Goal: Task Accomplishment & Management: Manage account settings

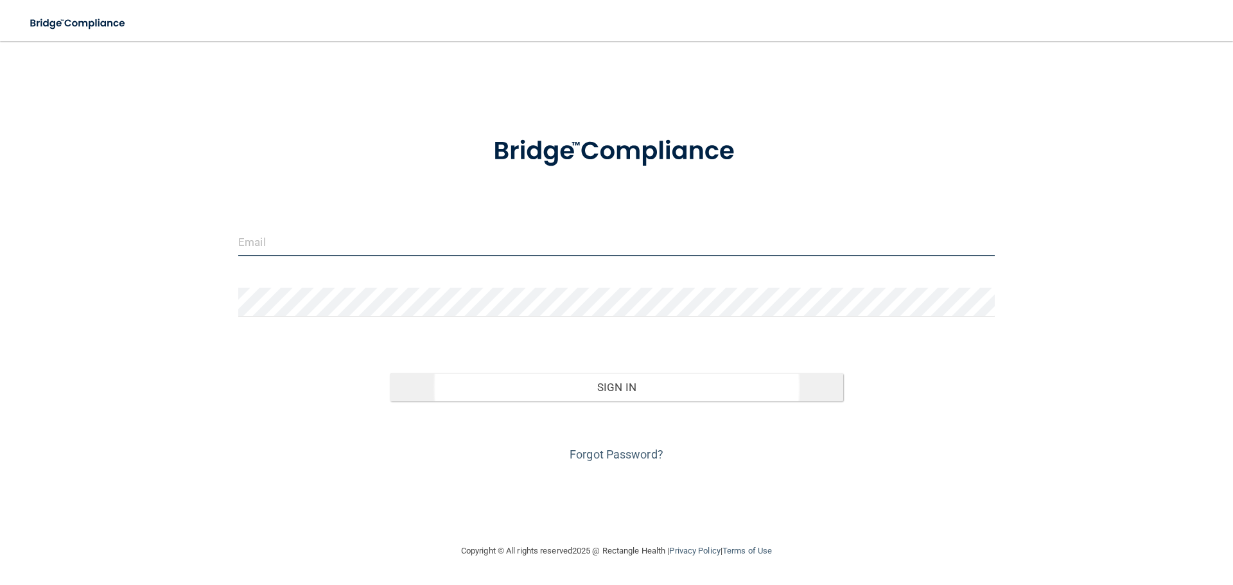
type input "[PERSON_NAME][EMAIL_ADDRESS][DOMAIN_NAME]"
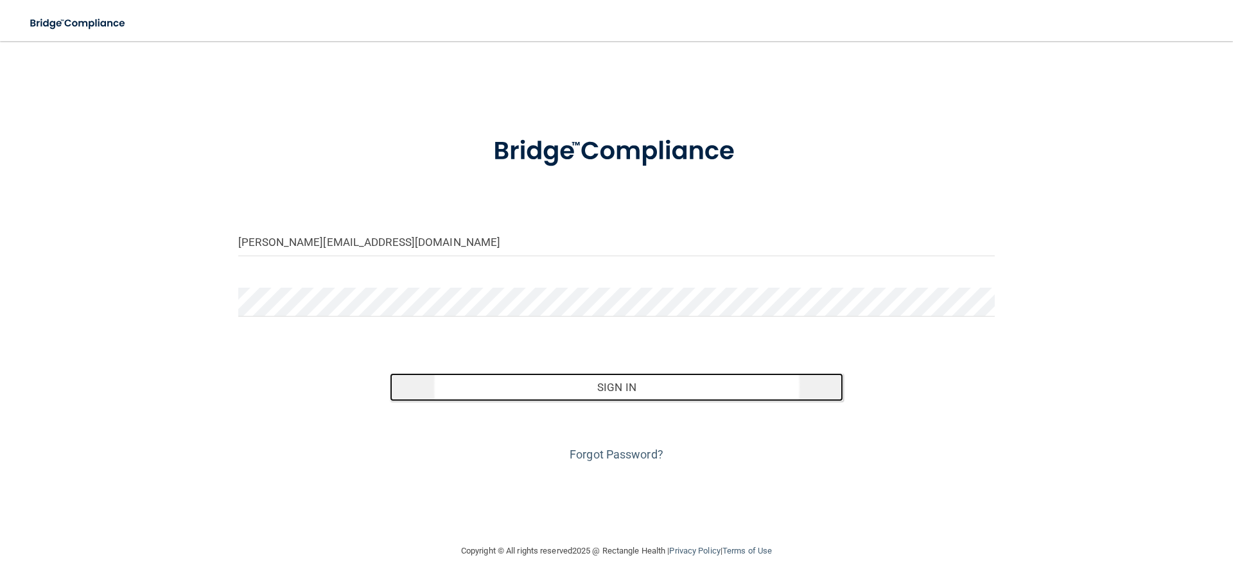
click at [620, 385] on button "Sign In" at bounding box center [617, 387] width 454 height 28
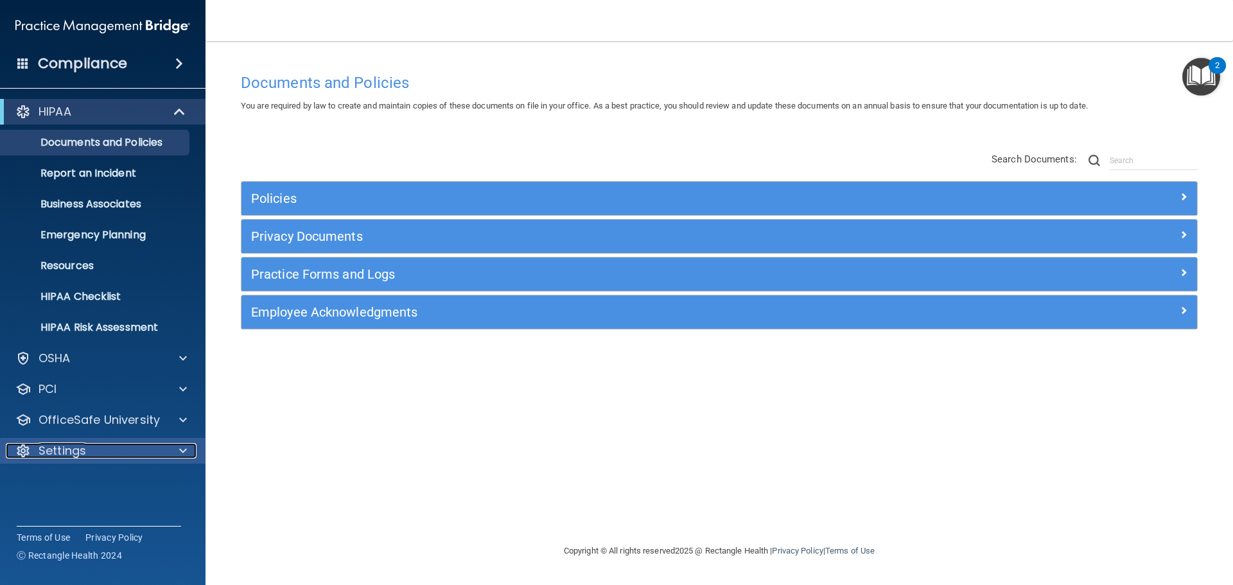
click at [64, 444] on p "Settings" at bounding box center [63, 450] width 48 height 15
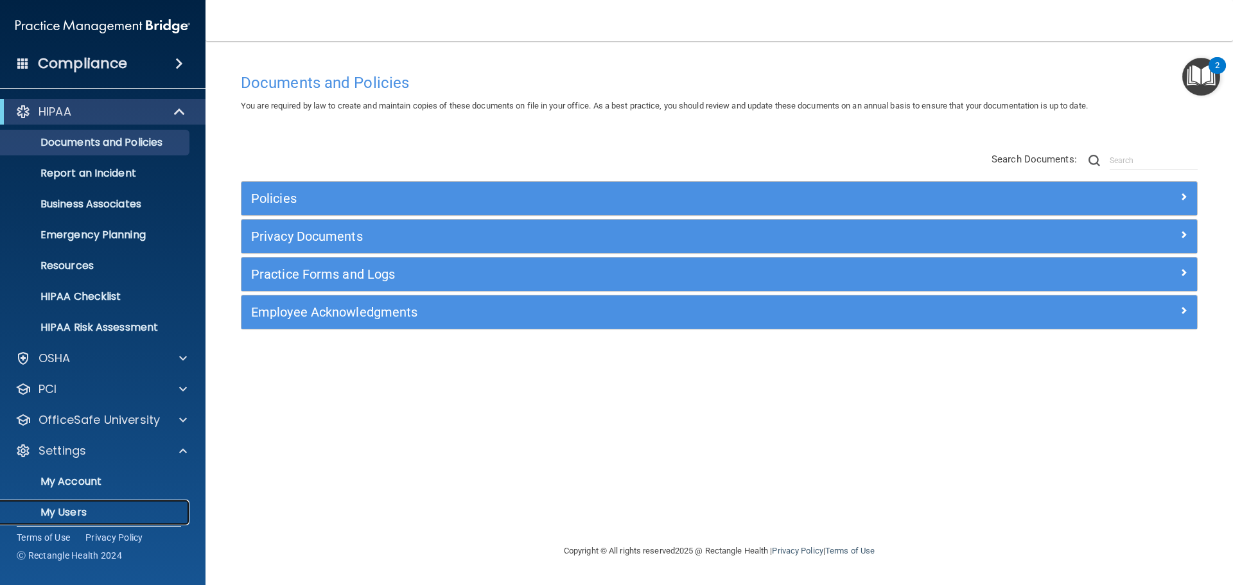
click at [87, 509] on p "My Users" at bounding box center [95, 512] width 175 height 13
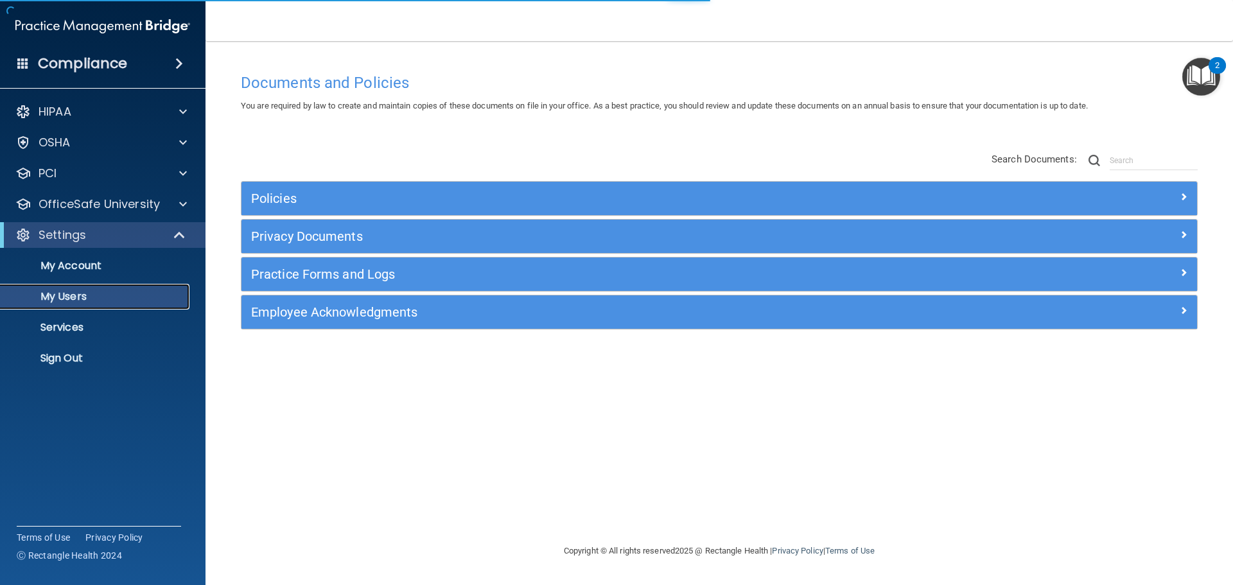
select select "20"
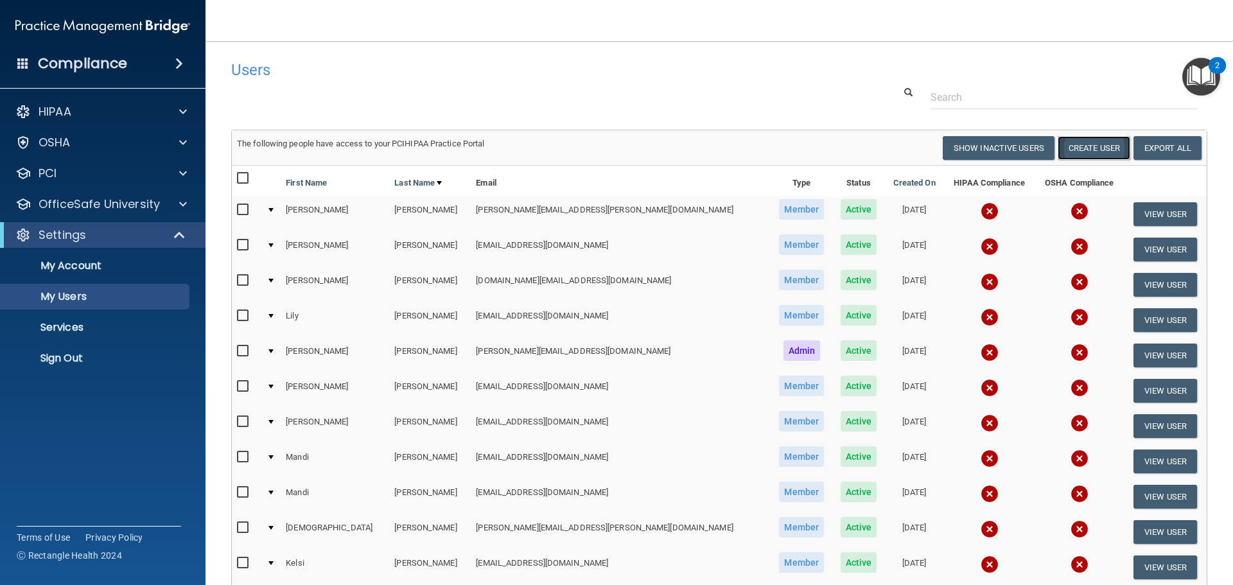
click at [1095, 144] on button "Create User" at bounding box center [1094, 148] width 73 height 24
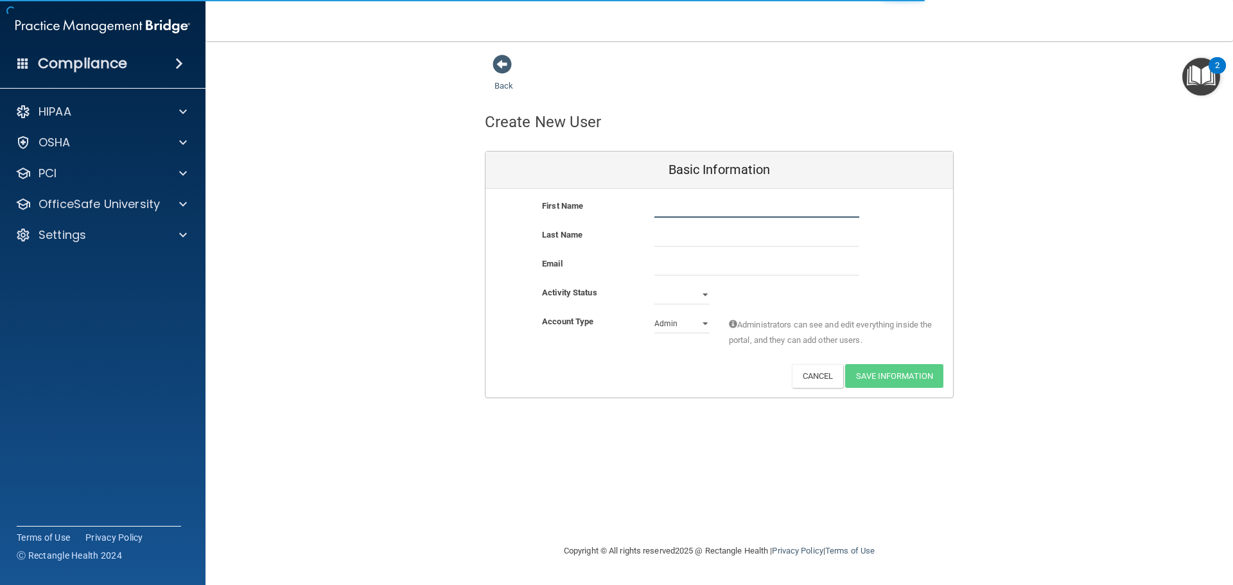
click at [741, 210] on input "text" at bounding box center [756, 207] width 205 height 19
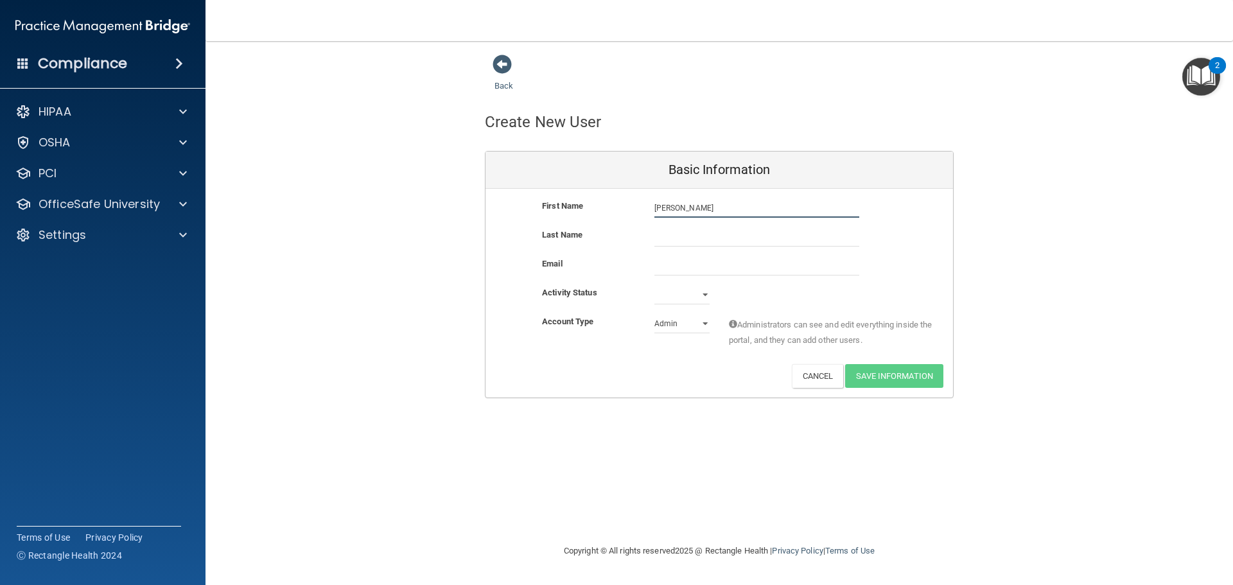
type input "ANN"
type input "[PERSON_NAME]"
click at [695, 211] on input "ANN" at bounding box center [756, 207] width 205 height 19
type input "[PERSON_NAME]"
click at [686, 270] on input "email" at bounding box center [756, 265] width 205 height 19
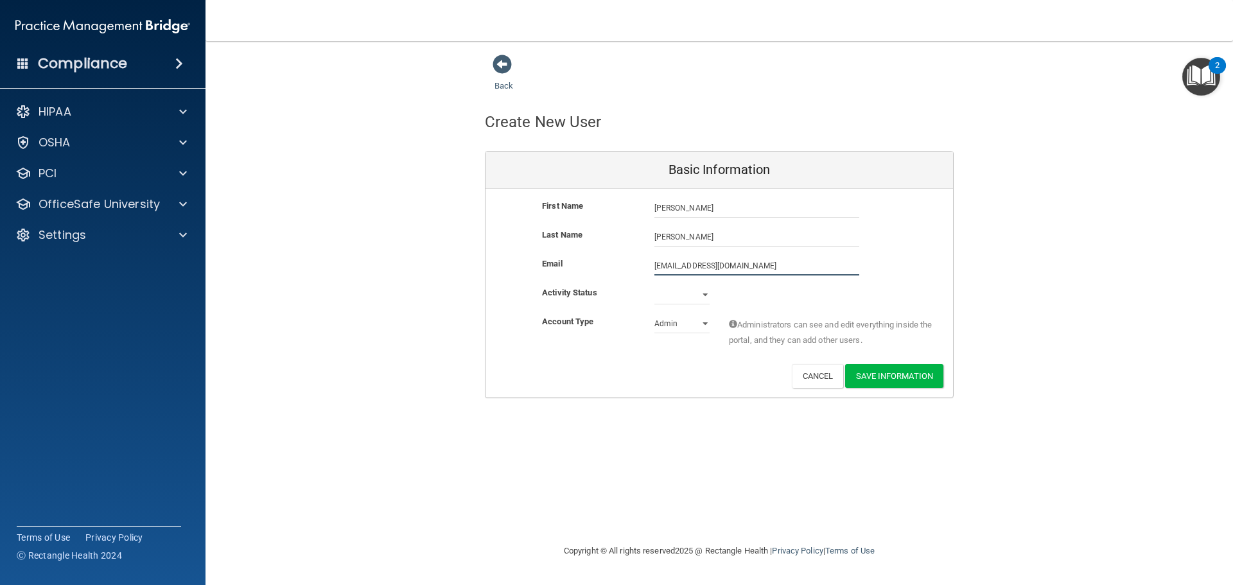
type input "[EMAIL_ADDRESS][DOMAIN_NAME]"
drag, startPoint x: 699, startPoint y: 291, endPoint x: 706, endPoint y: 297, distance: 9.1
click at [705, 296] on select "Active Inactive" at bounding box center [681, 294] width 55 height 19
select select "active"
click at [654, 285] on select "Active Inactive" at bounding box center [681, 294] width 55 height 19
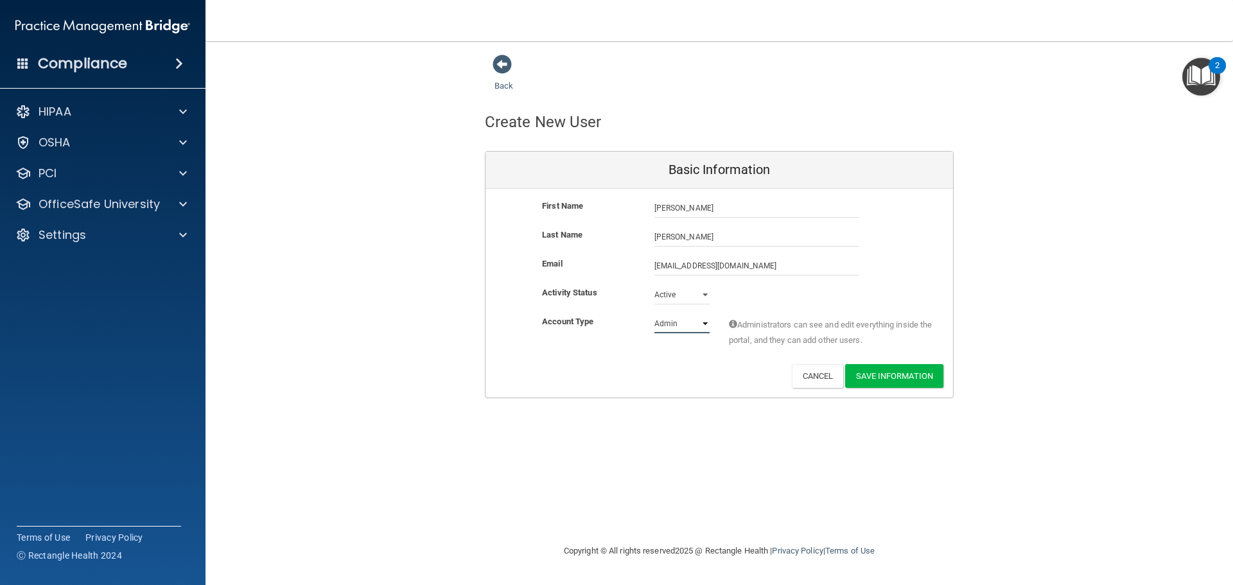
click at [705, 326] on select "Admin Member" at bounding box center [681, 323] width 55 height 19
select select "practice_member"
click at [654, 314] on select "Admin Member" at bounding box center [681, 323] width 55 height 19
click at [907, 376] on button "Save Information" at bounding box center [894, 376] width 98 height 24
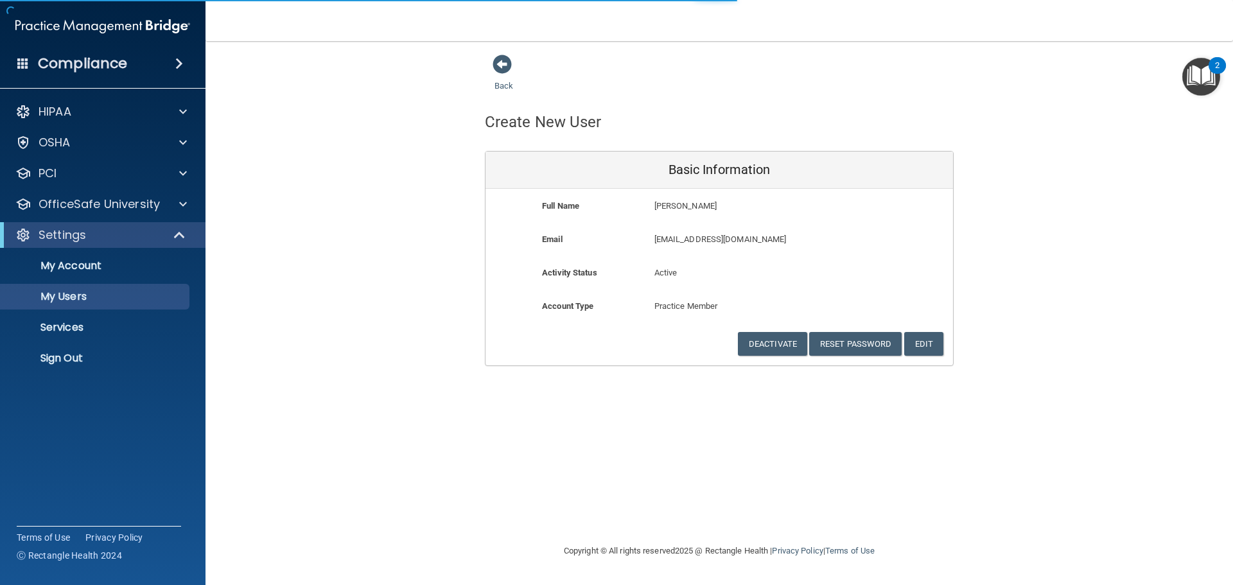
select select "20"
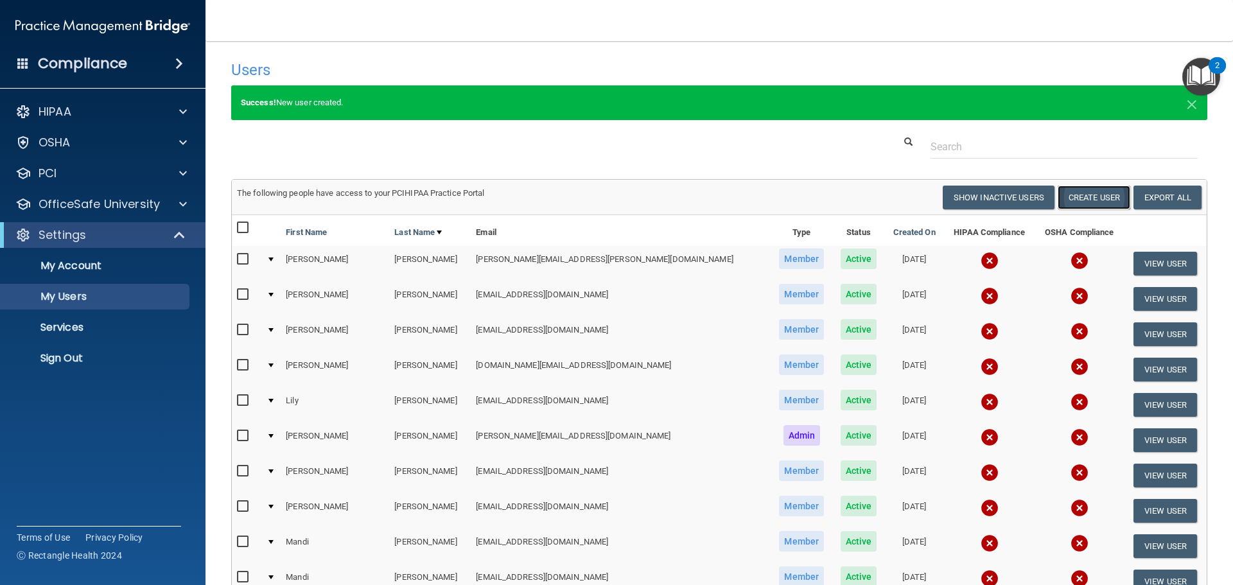
click at [1087, 196] on button "Create User" at bounding box center [1094, 198] width 73 height 24
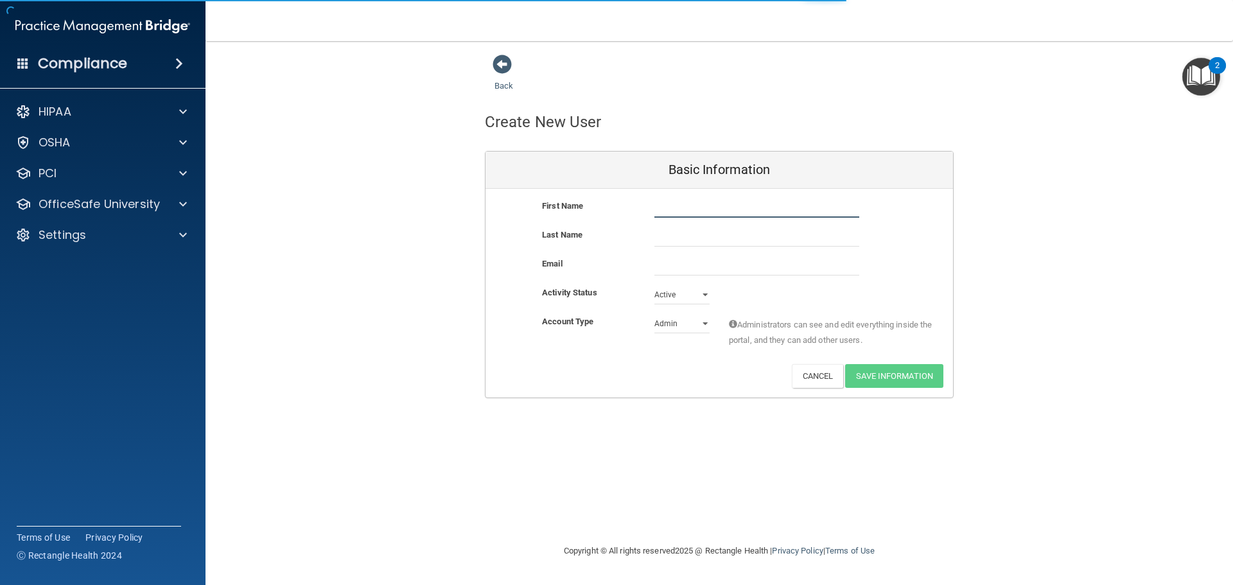
click at [675, 199] on input "text" at bounding box center [756, 207] width 205 height 19
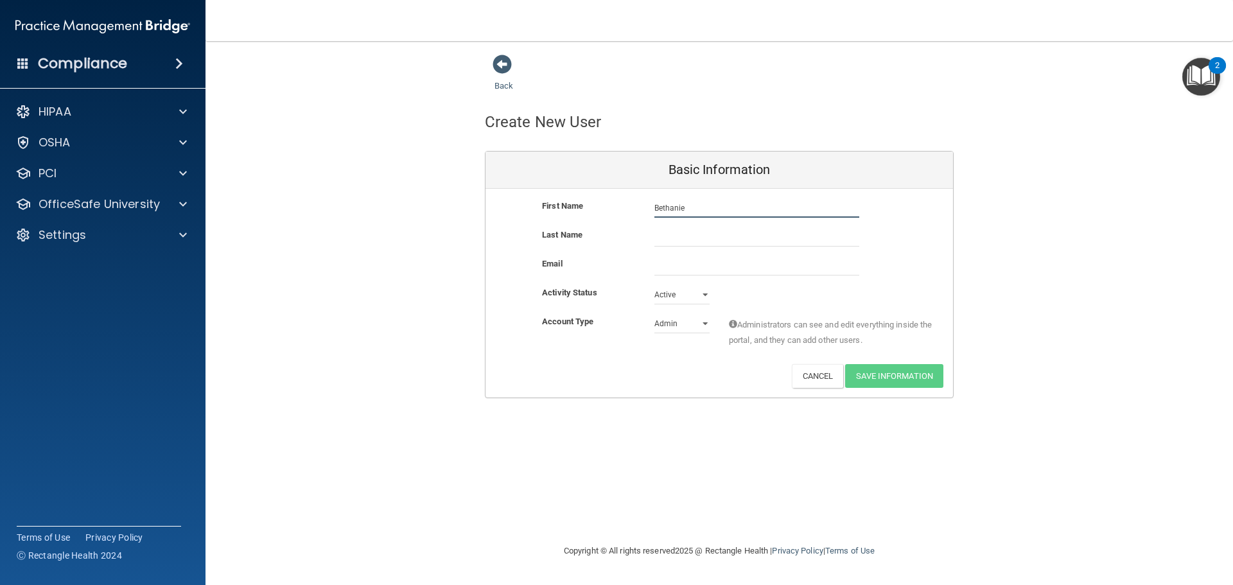
type input "Bethanie"
type input "R"
type input "Thibodeaux"
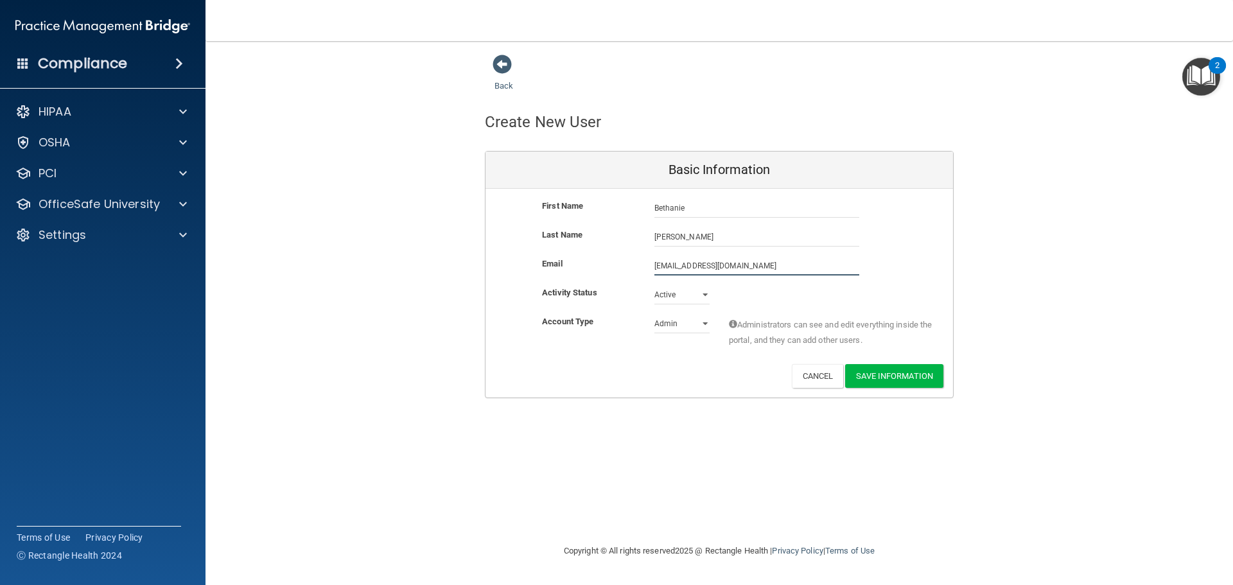
type input "beththib211@gmail.com"
click at [702, 324] on select "Admin Member" at bounding box center [681, 326] width 55 height 19
select select "practice_member"
click at [654, 314] on select "Admin Member" at bounding box center [681, 323] width 55 height 19
click at [877, 377] on button "Save Information" at bounding box center [894, 376] width 98 height 24
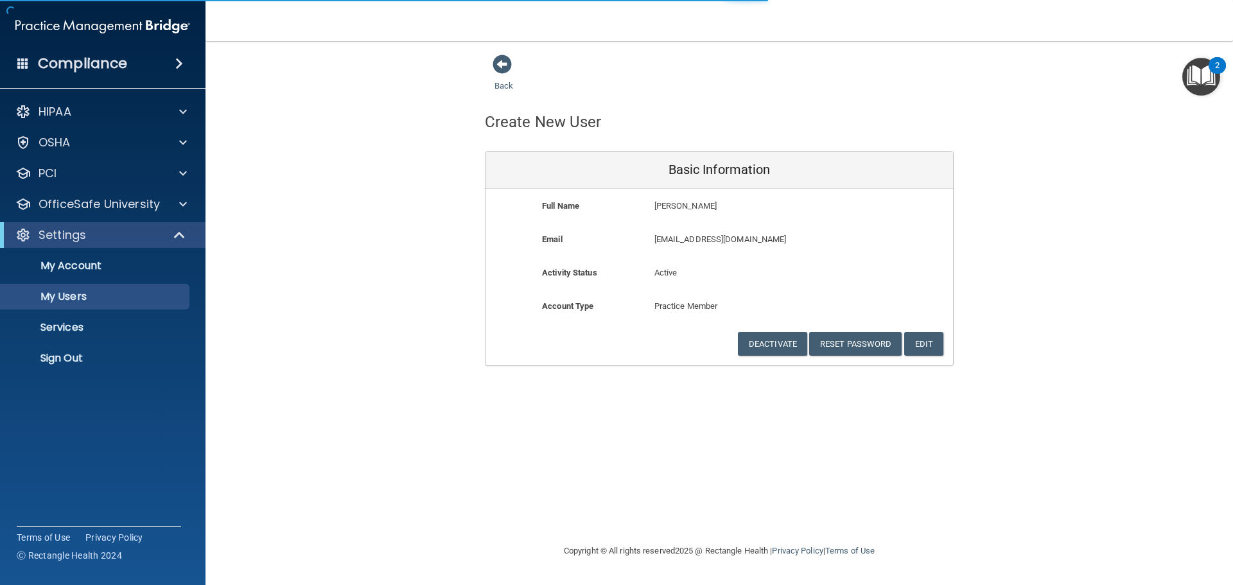
select select "20"
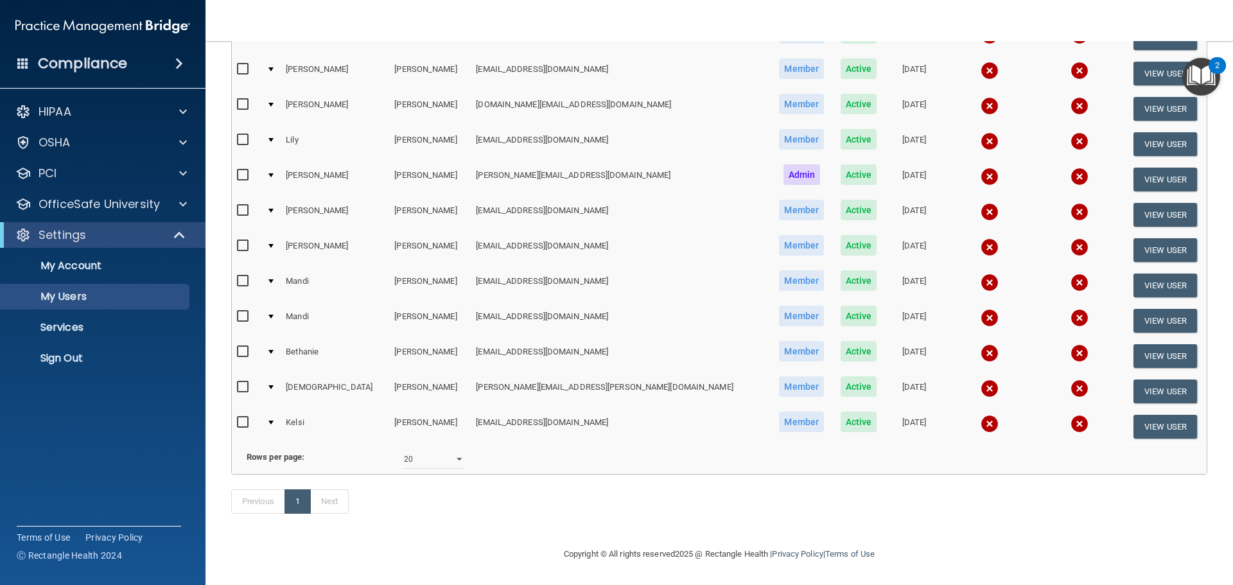
scroll to position [280, 0]
click at [242, 276] on input "checkbox" at bounding box center [244, 281] width 15 height 10
checkbox input "true"
click at [1140, 274] on button "View User" at bounding box center [1165, 286] width 64 height 24
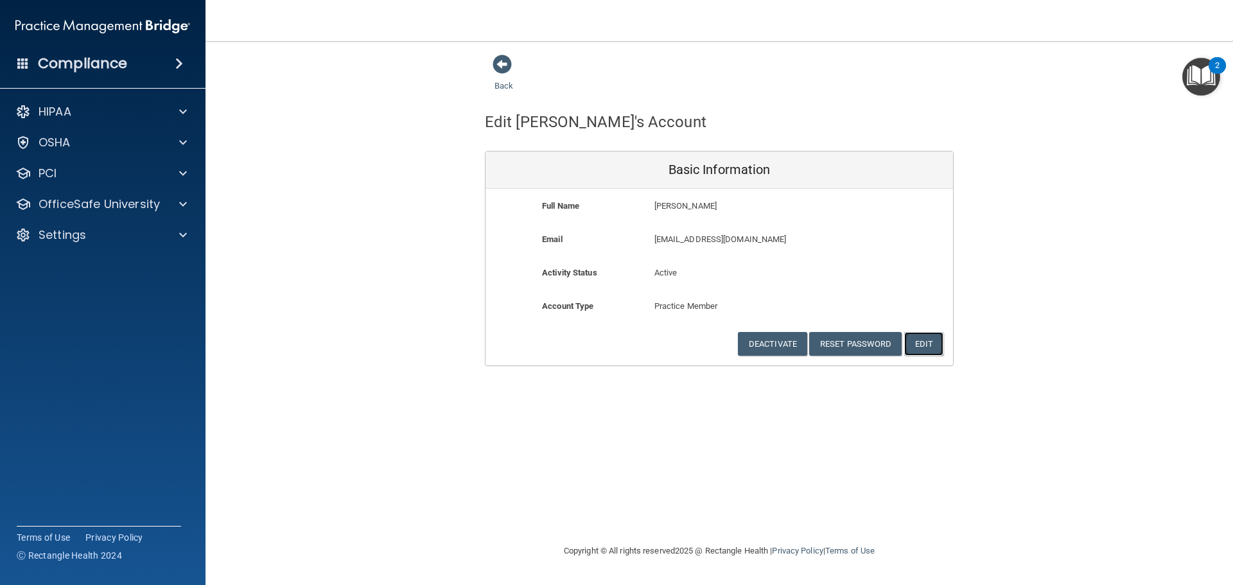
click at [928, 345] on button "Edit" at bounding box center [923, 344] width 39 height 24
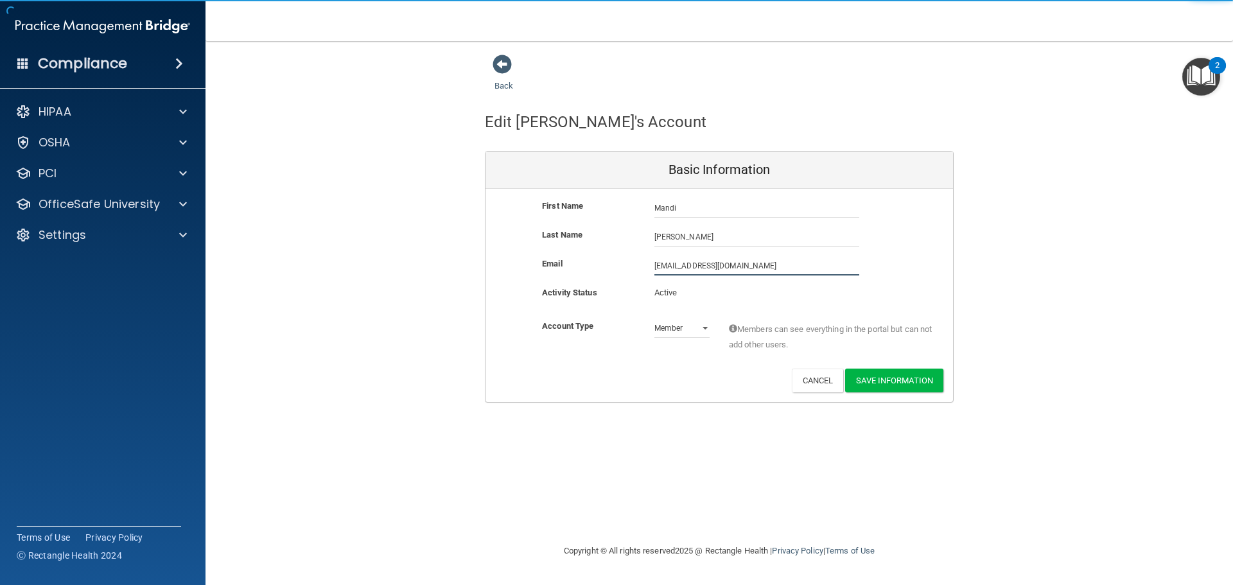
drag, startPoint x: 763, startPoint y: 272, endPoint x: 308, endPoint y: 319, distance: 457.0
click at [309, 319] on div "Back Edit Mandi's Account Basic Information First Name Mandi Theriot Mandi Last…" at bounding box center [719, 228] width 976 height 349
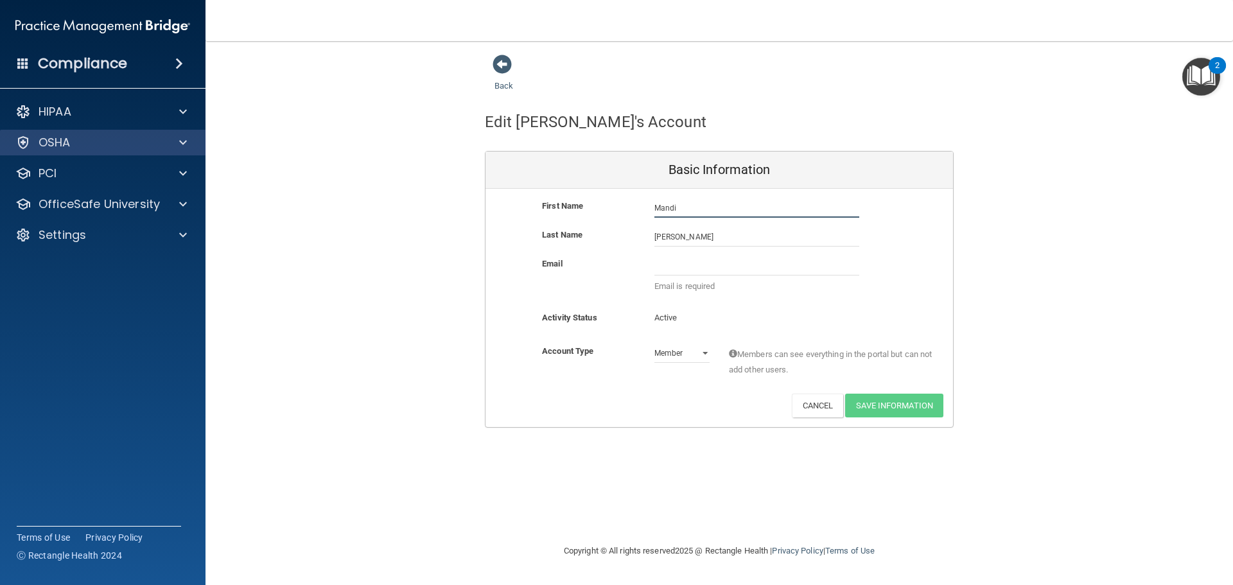
drag, startPoint x: 681, startPoint y: 205, endPoint x: 13, endPoint y: 139, distance: 670.4
click at [13, 139] on div "Compliance HIPAA Documents and Policies Report an Incident Business Associates …" at bounding box center [616, 292] width 1233 height 585
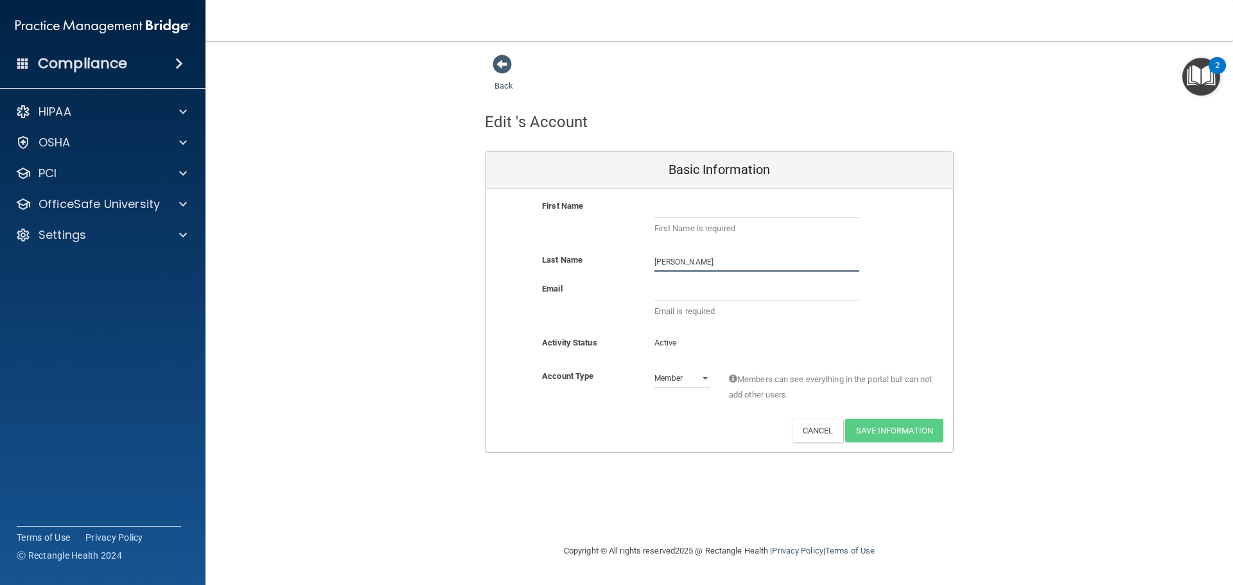
drag, startPoint x: 698, startPoint y: 263, endPoint x: 174, endPoint y: 254, distance: 524.0
click at [174, 254] on div "Compliance HIPAA Documents and Policies Report an Incident Business Associates …" at bounding box center [616, 292] width 1233 height 585
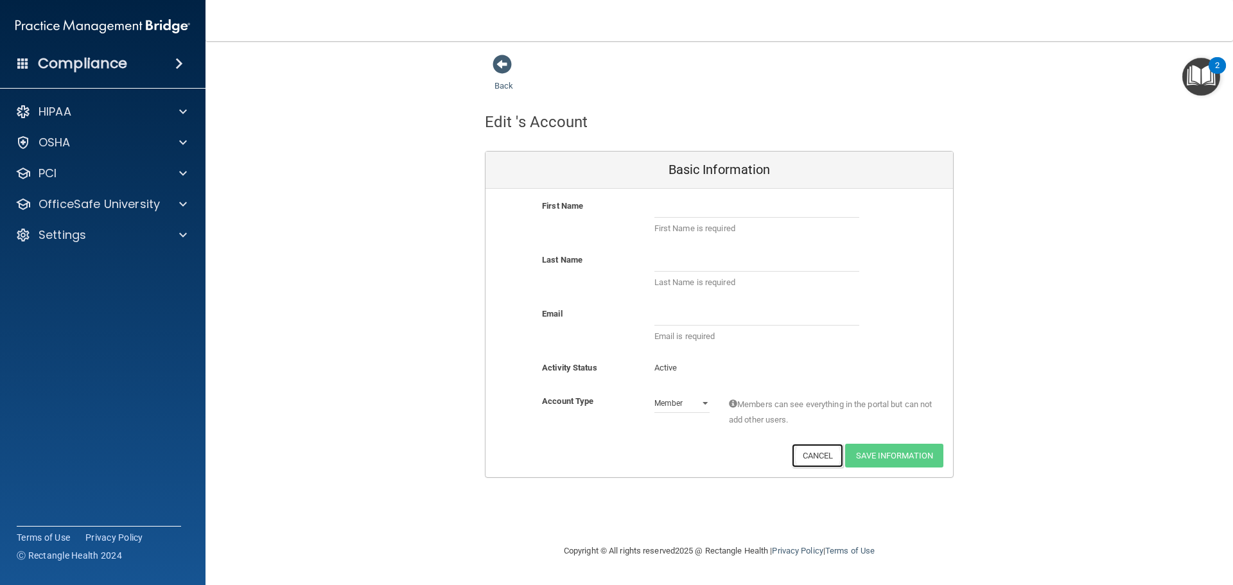
click at [810, 454] on button "Cancel" at bounding box center [818, 456] width 52 height 24
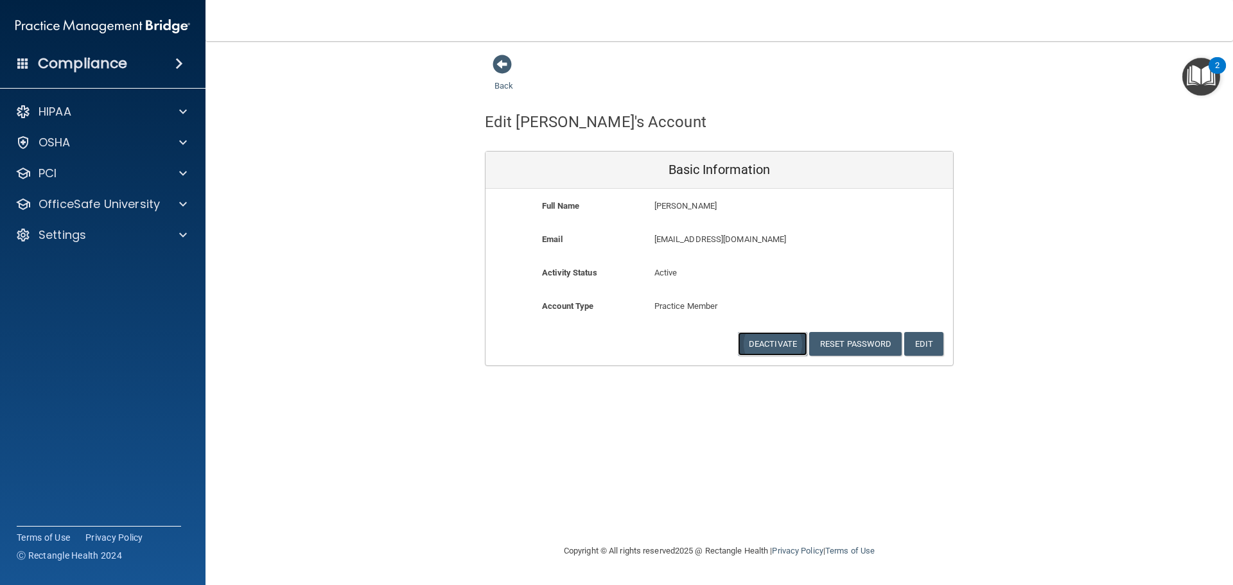
click at [774, 343] on button "Deactivate" at bounding box center [772, 344] width 69 height 24
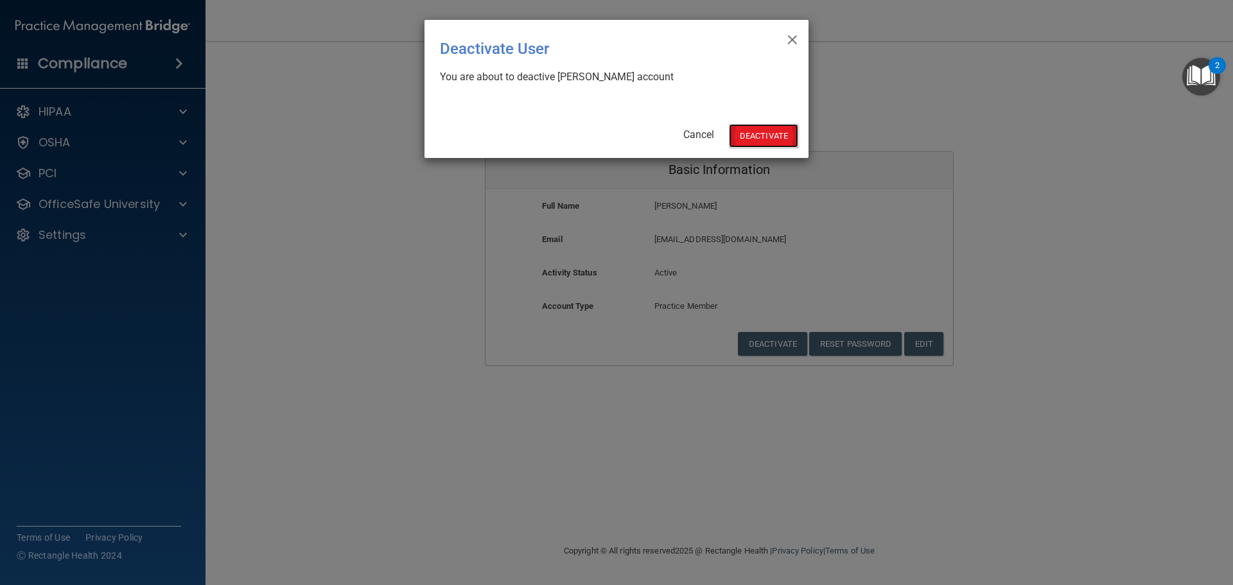
click at [756, 133] on button "Deactivate" at bounding box center [763, 136] width 69 height 24
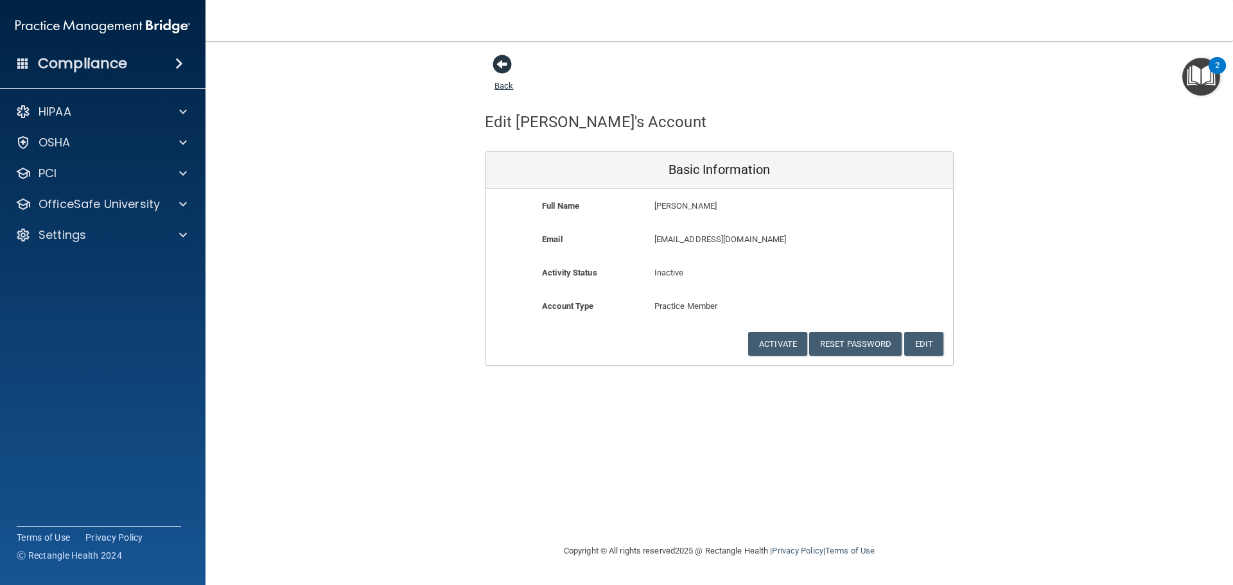
click at [502, 63] on span at bounding box center [501, 64] width 19 height 19
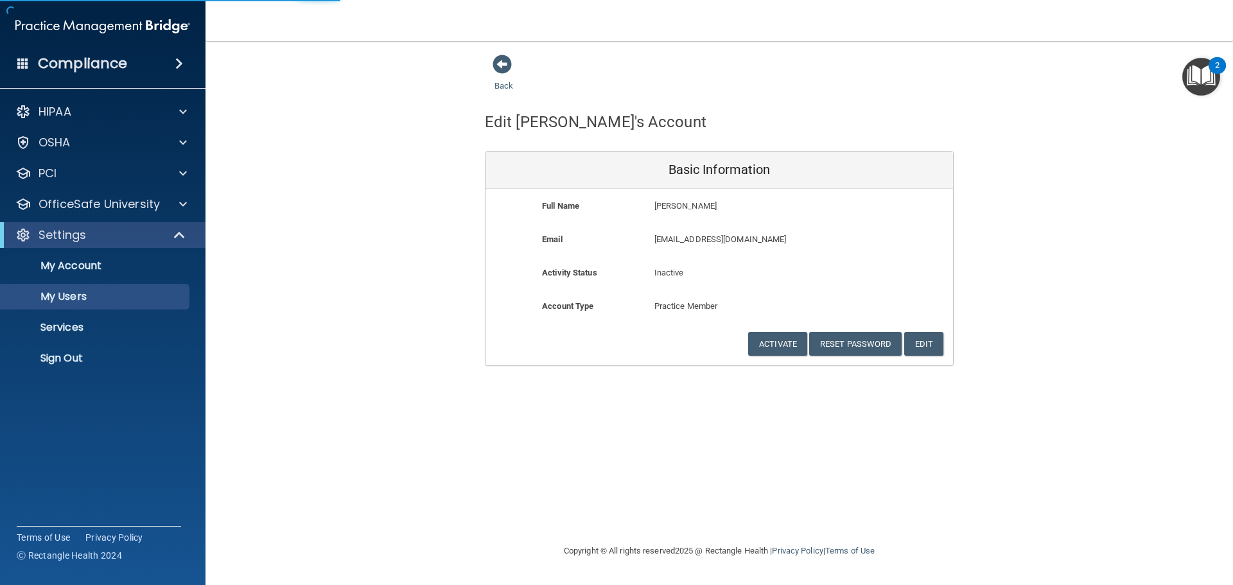
select select "20"
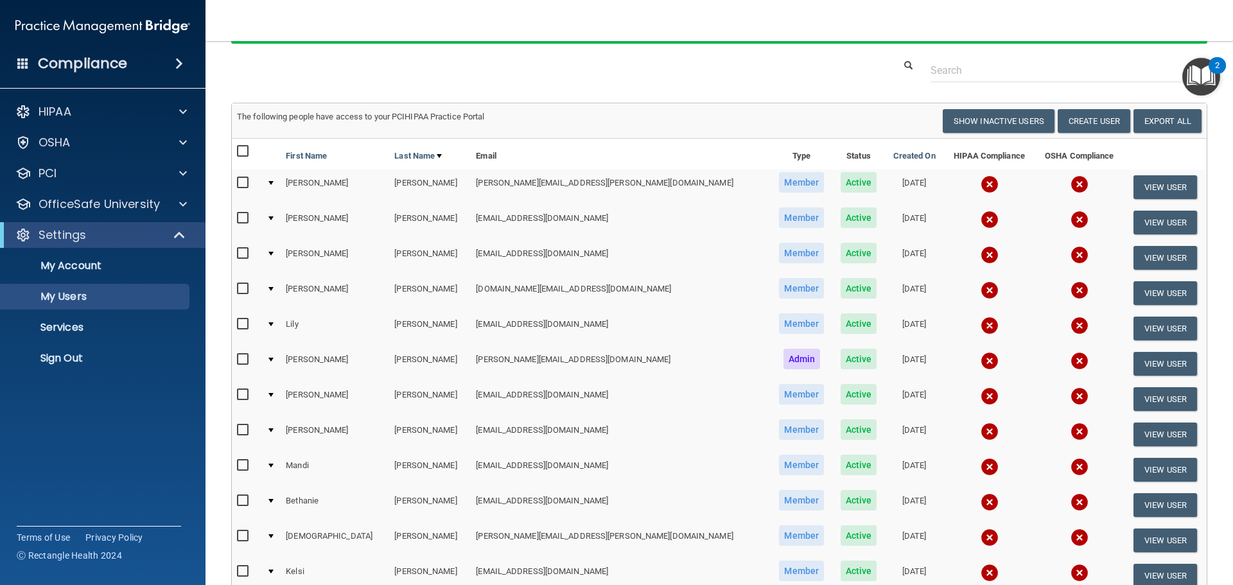
scroll to position [72, 0]
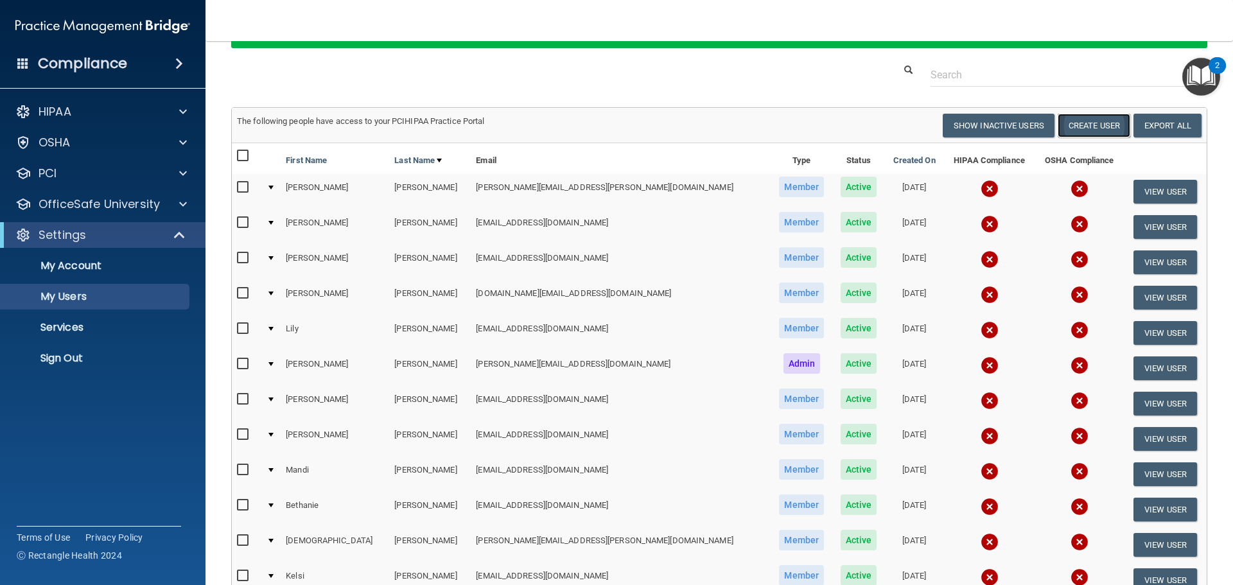
click at [1083, 128] on button "Create User" at bounding box center [1094, 126] width 73 height 24
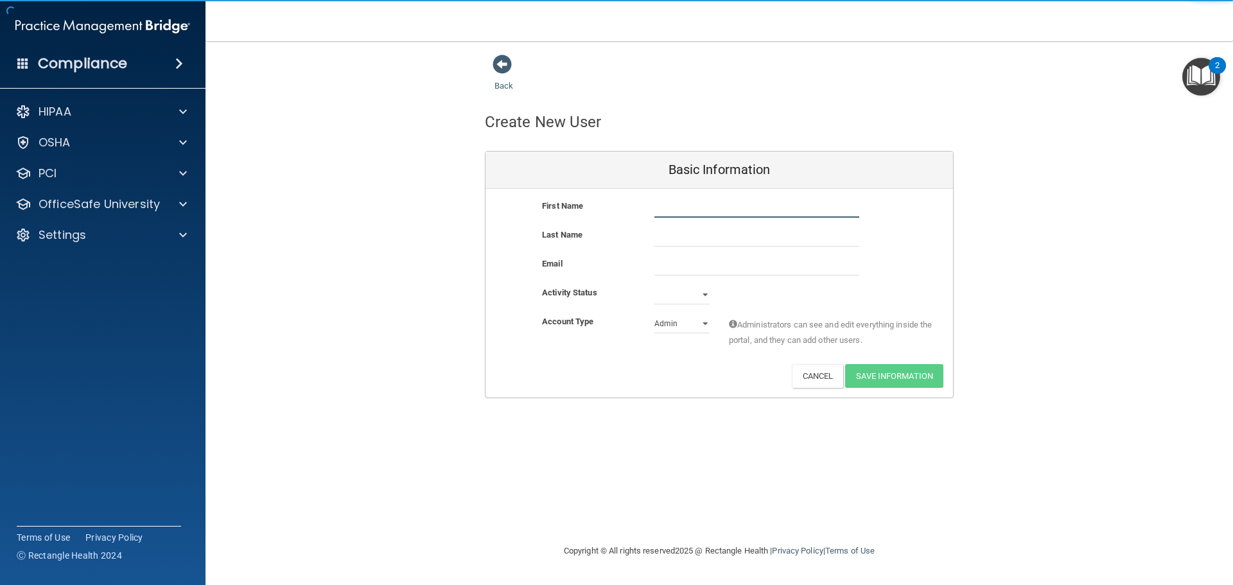
drag, startPoint x: 699, startPoint y: 208, endPoint x: 705, endPoint y: 207, distance: 6.5
click at [699, 205] on input "text" at bounding box center [756, 207] width 205 height 19
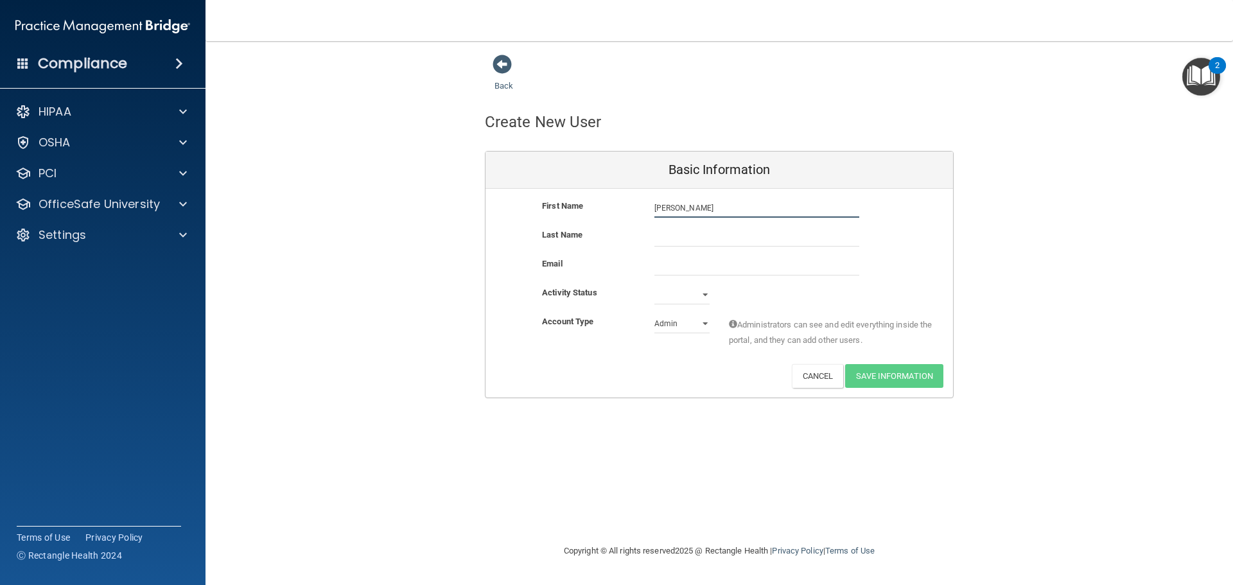
type input "Dale"
type input "Trahan"
drag, startPoint x: 663, startPoint y: 262, endPoint x: 670, endPoint y: 263, distance: 7.1
click at [670, 263] on input "email" at bounding box center [756, 265] width 205 height 19
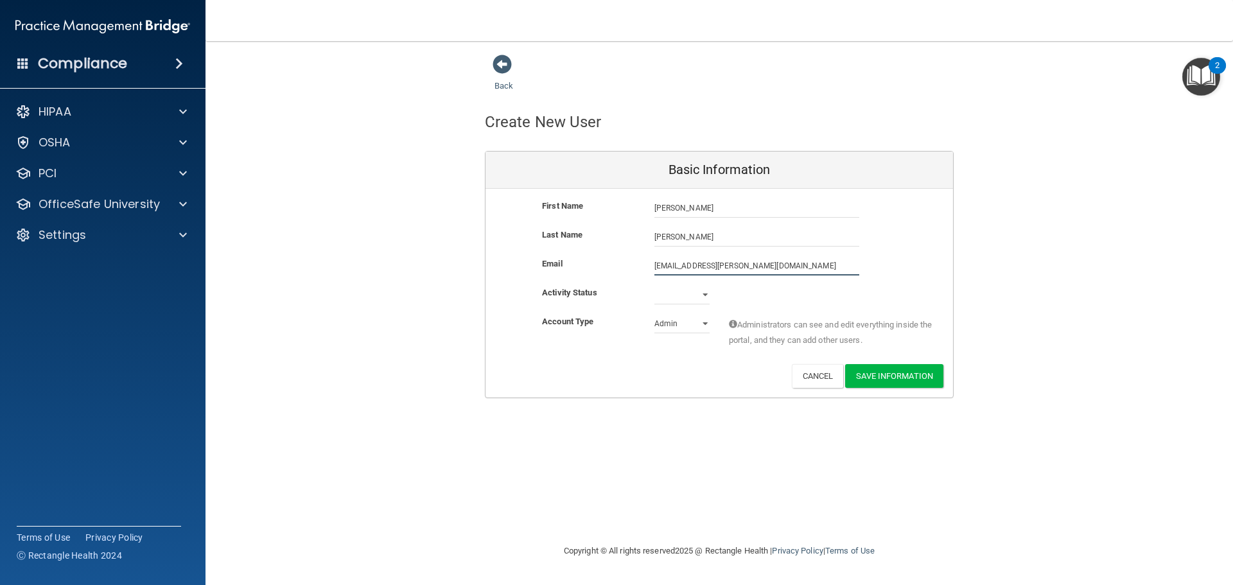
type input "nana652@cox.net"
click at [703, 293] on select "Active Inactive" at bounding box center [681, 297] width 55 height 19
select select "active"
click at [654, 285] on select "Active Inactive" at bounding box center [681, 294] width 55 height 19
click at [702, 321] on select "Admin Member" at bounding box center [681, 323] width 55 height 19
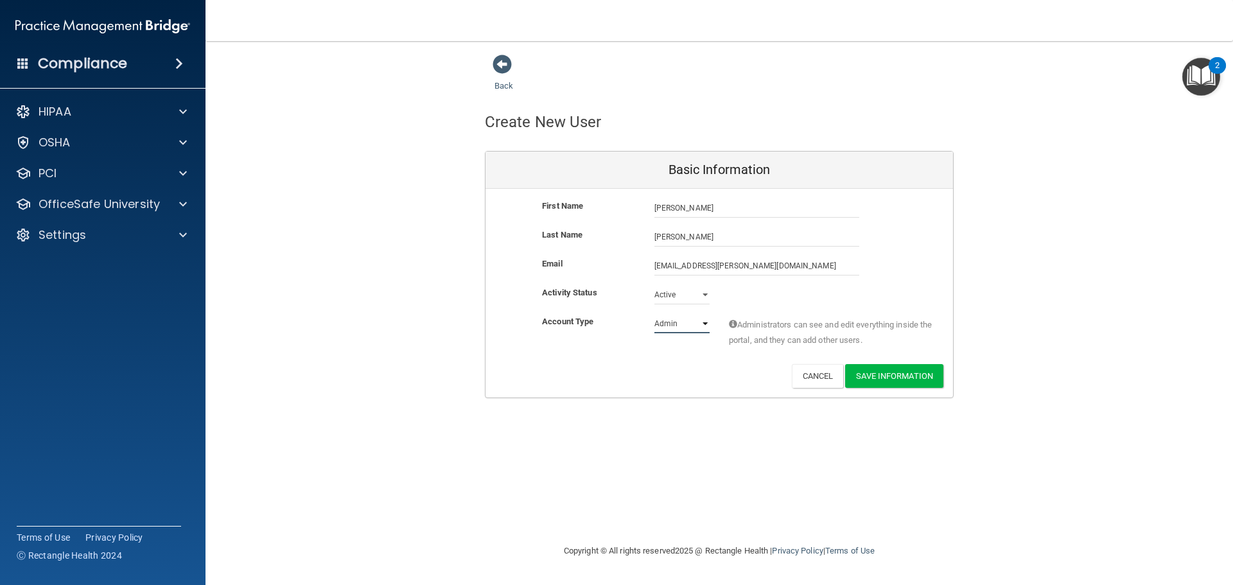
select select "practice_member"
click at [654, 314] on select "Admin Member" at bounding box center [681, 323] width 55 height 19
click at [885, 374] on button "Save Information" at bounding box center [894, 376] width 98 height 24
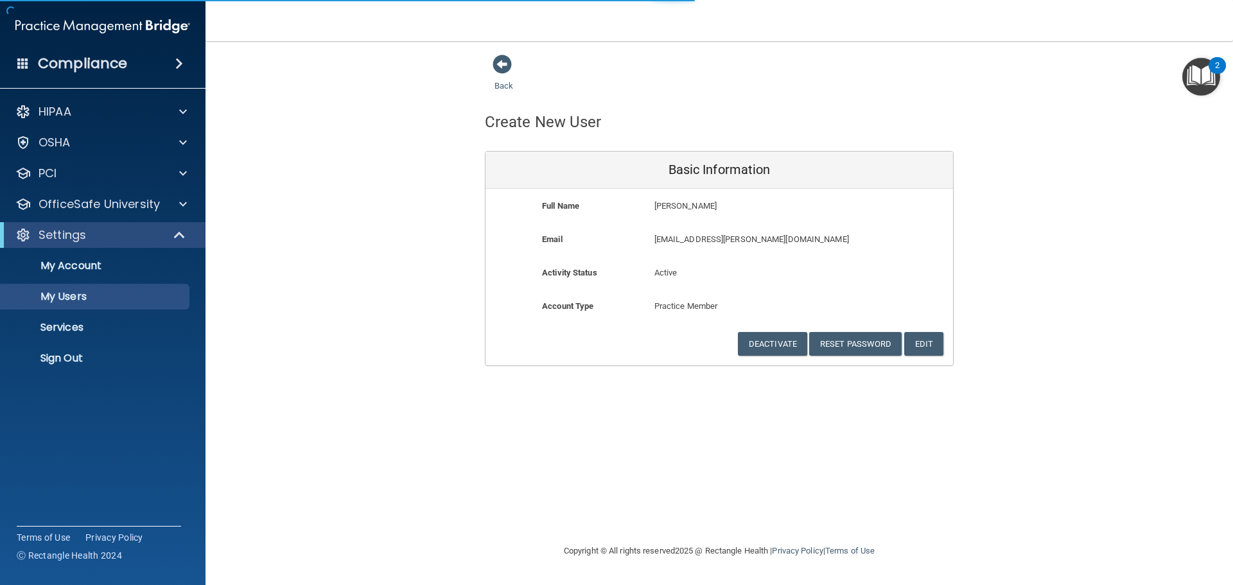
select select "20"
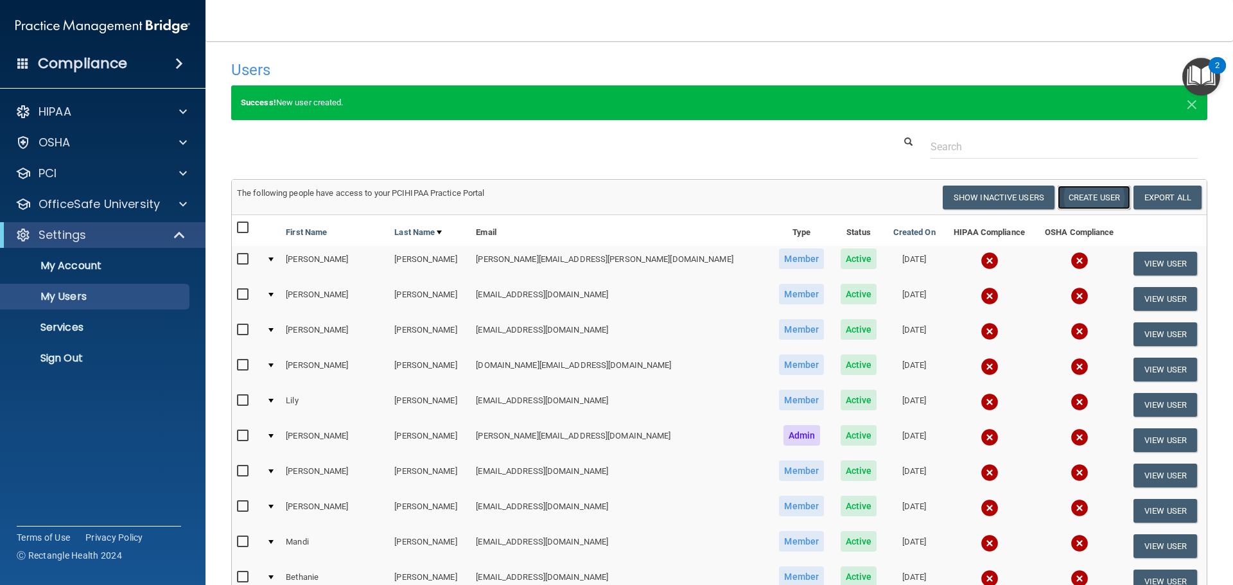
click at [1077, 193] on button "Create User" at bounding box center [1094, 198] width 73 height 24
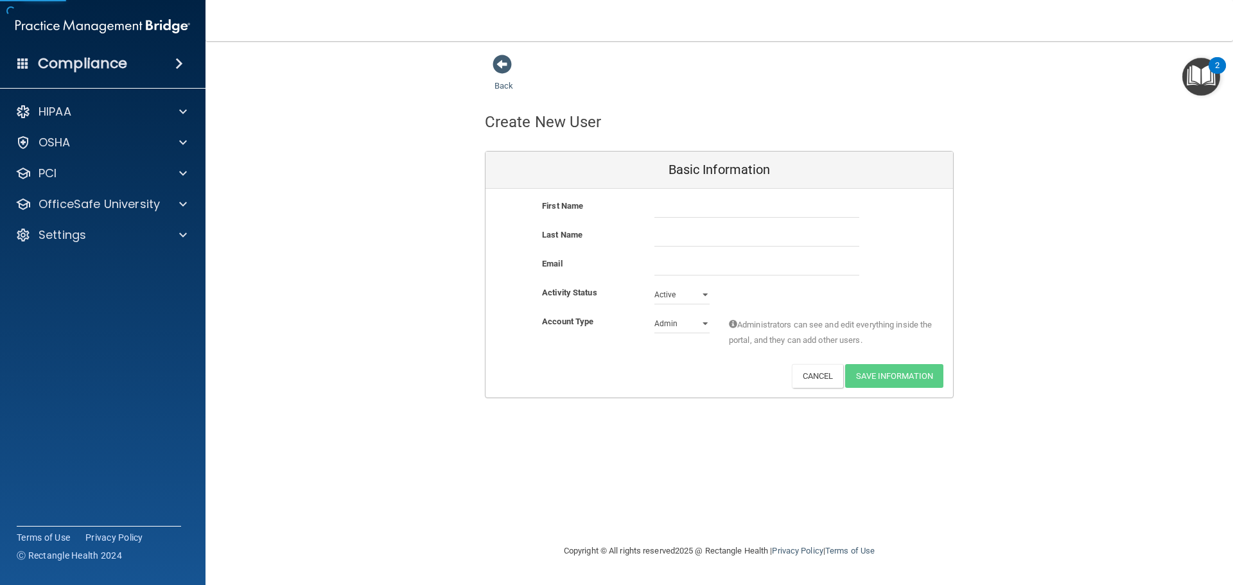
click at [651, 203] on div at bounding box center [757, 207] width 224 height 19
click at [671, 211] on input "text" at bounding box center [756, 207] width 205 height 19
type input "Liz"
type input "Hill"
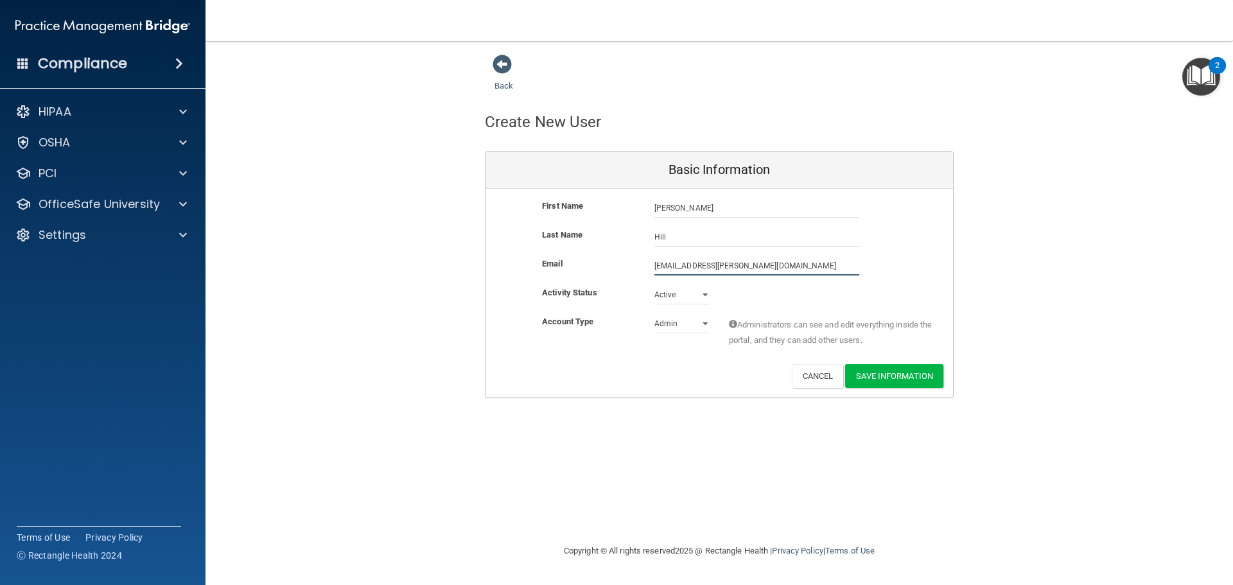
type input "liz.h.hill@gmail.com"
click at [697, 324] on select "Admin Member" at bounding box center [681, 326] width 55 height 19
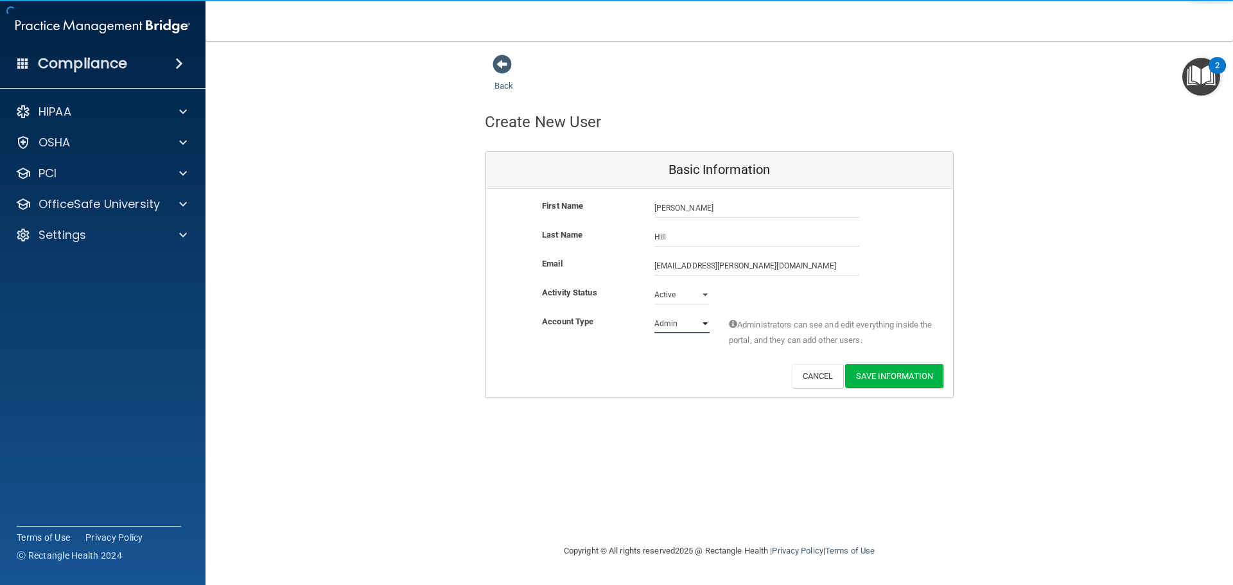
select select "practice_member"
click at [654, 314] on select "Admin Member" at bounding box center [681, 323] width 55 height 19
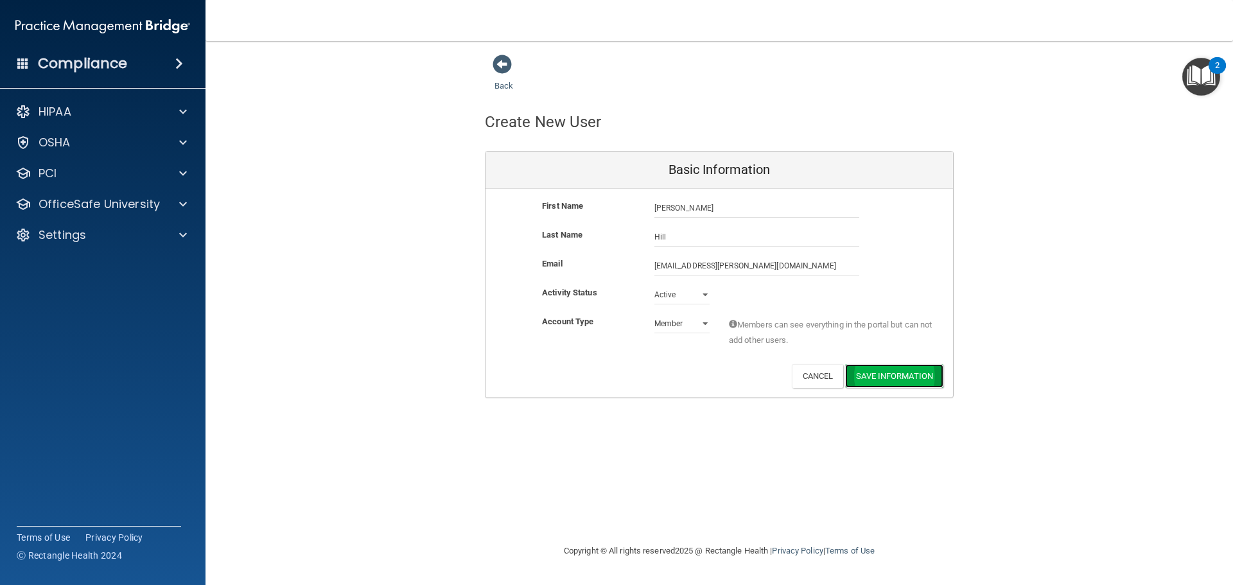
click at [886, 381] on button "Save Information" at bounding box center [894, 376] width 98 height 24
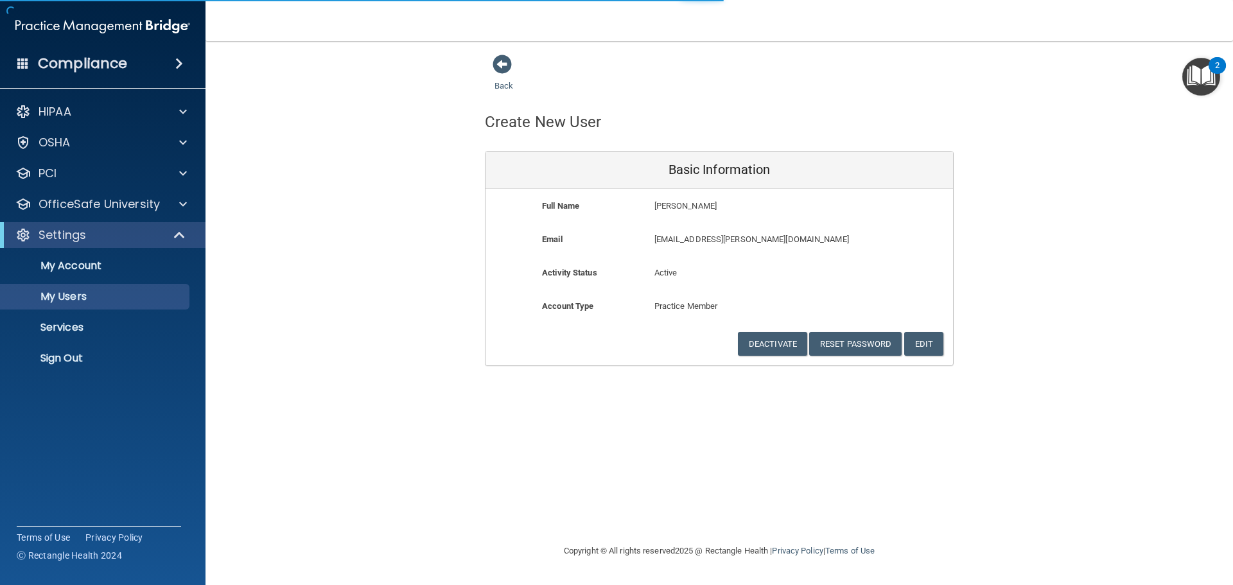
select select "20"
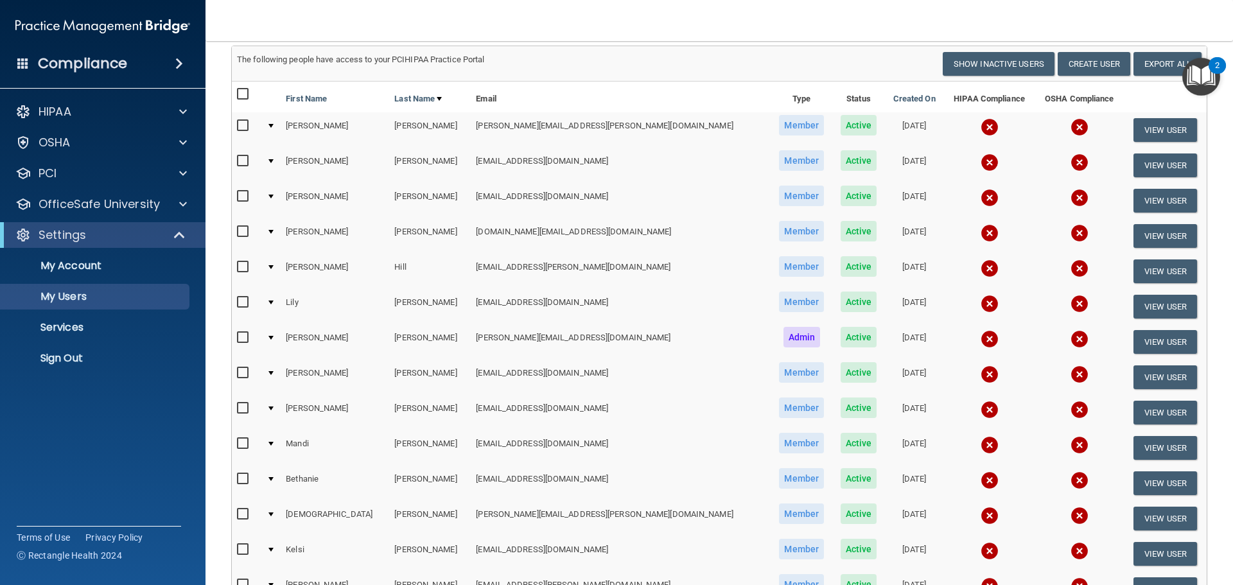
scroll to position [128, 0]
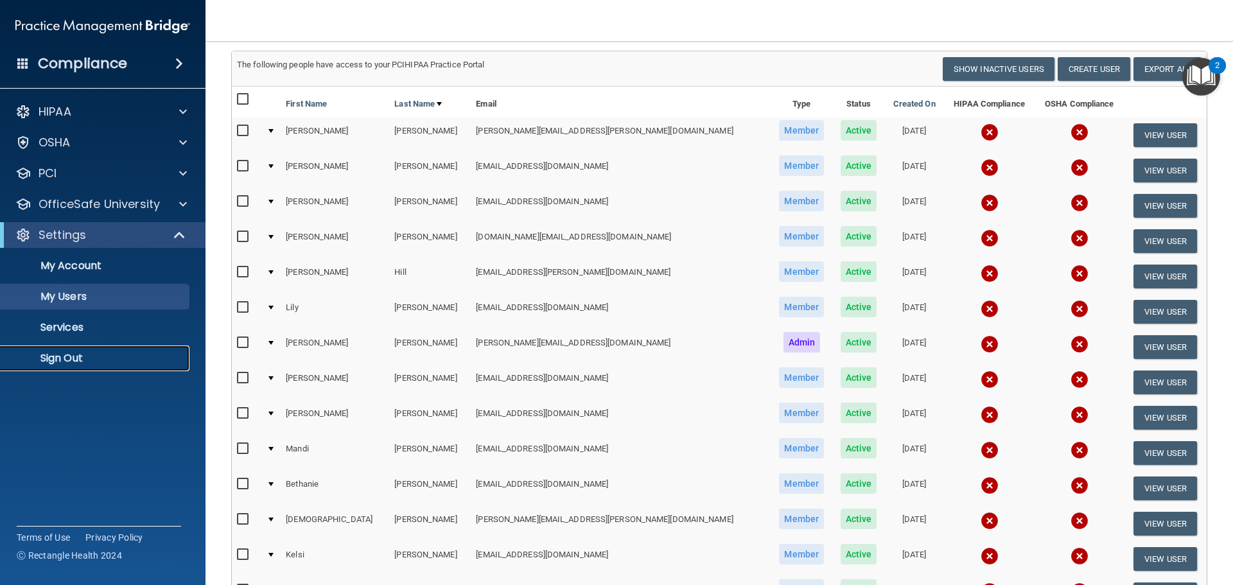
click at [58, 352] on p "Sign Out" at bounding box center [95, 358] width 175 height 13
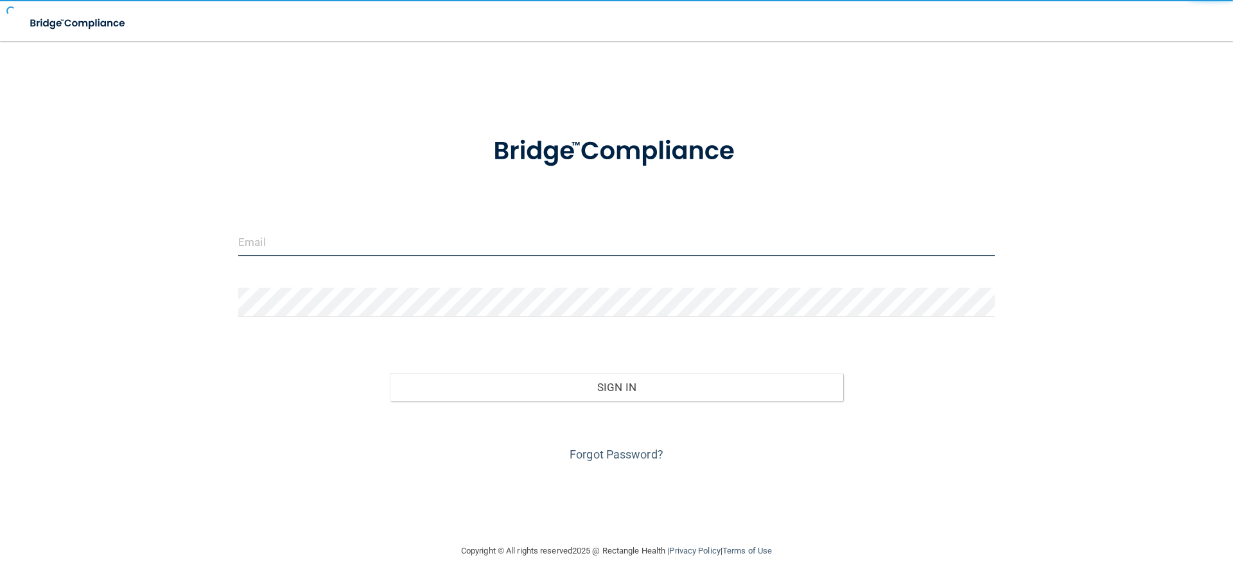
type input "[PERSON_NAME][EMAIL_ADDRESS][DOMAIN_NAME]"
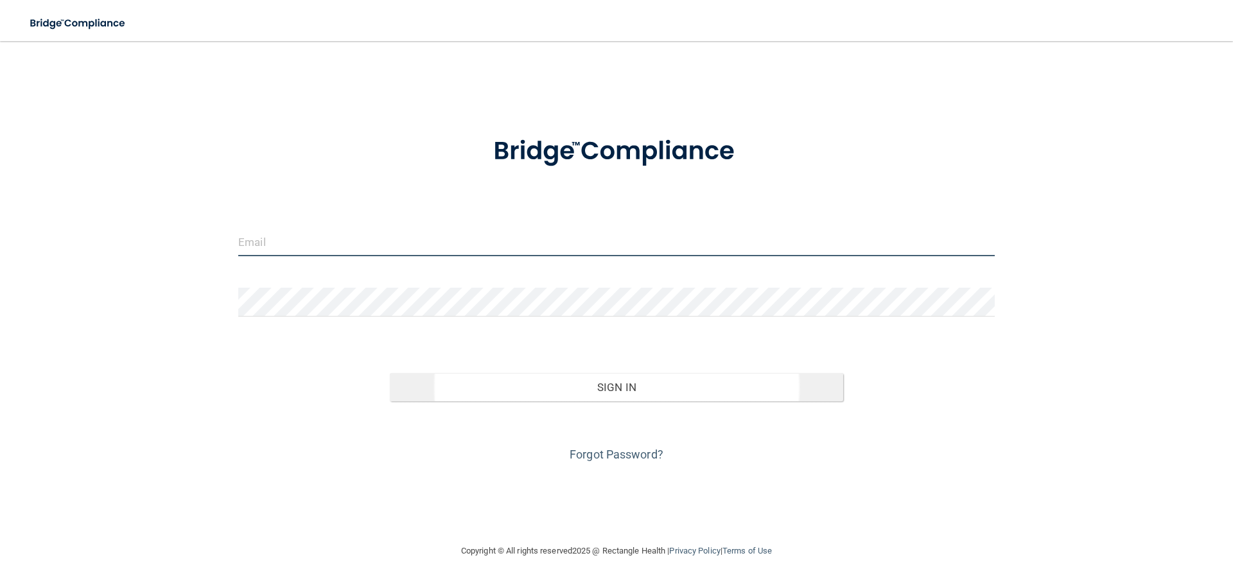
type input "[PERSON_NAME][EMAIL_ADDRESS][DOMAIN_NAME]"
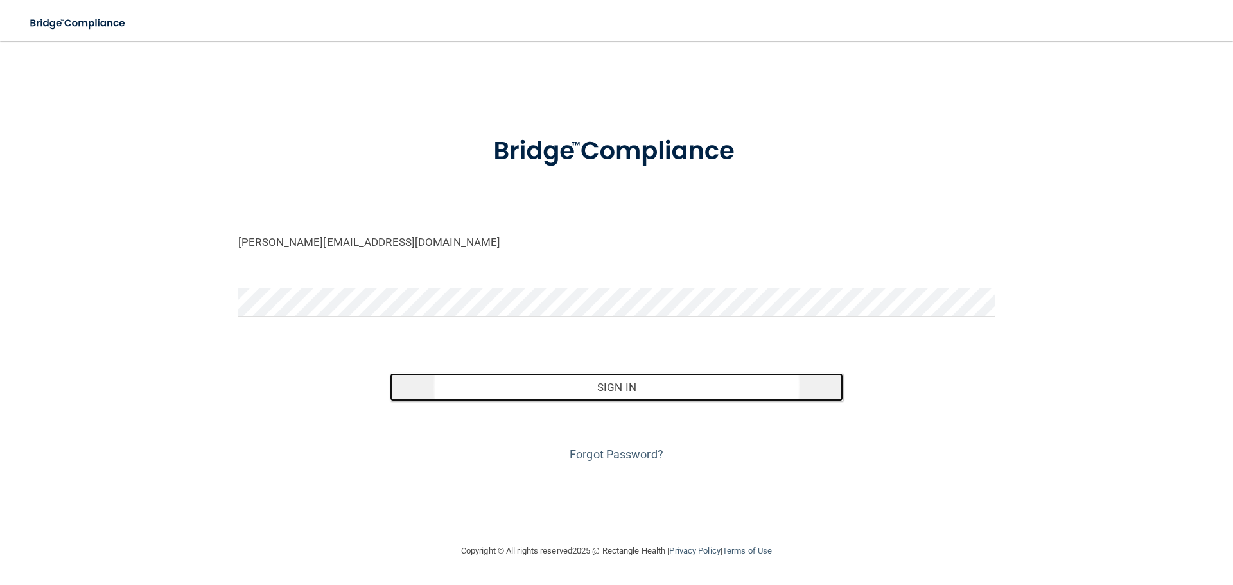
click at [627, 384] on button "Sign In" at bounding box center [617, 387] width 454 height 28
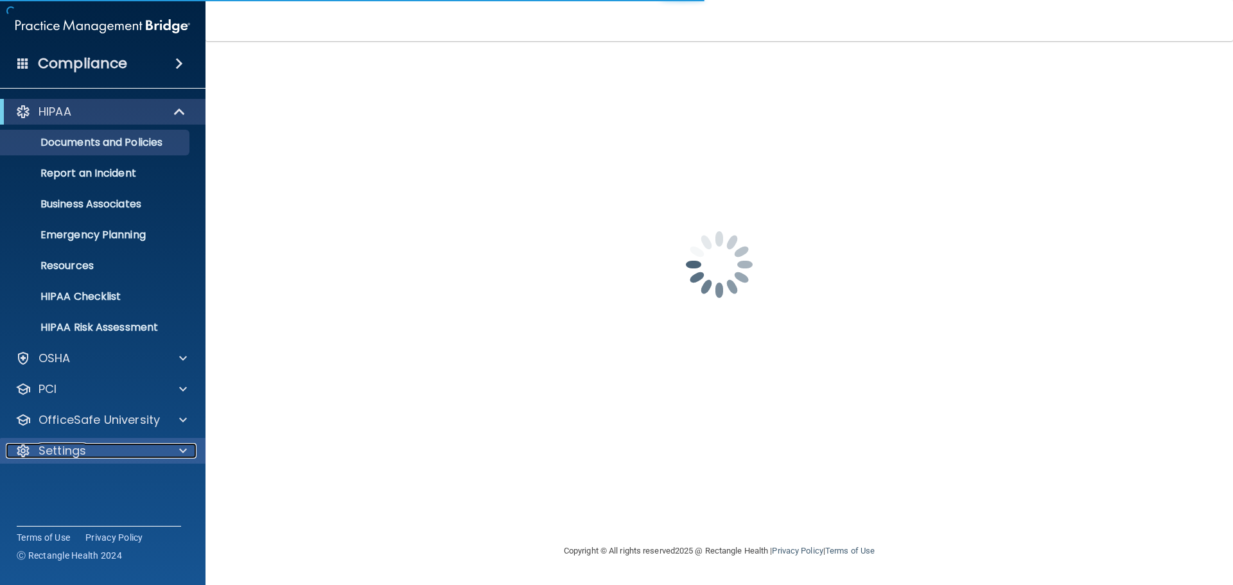
click at [67, 449] on p "Settings" at bounding box center [63, 450] width 48 height 15
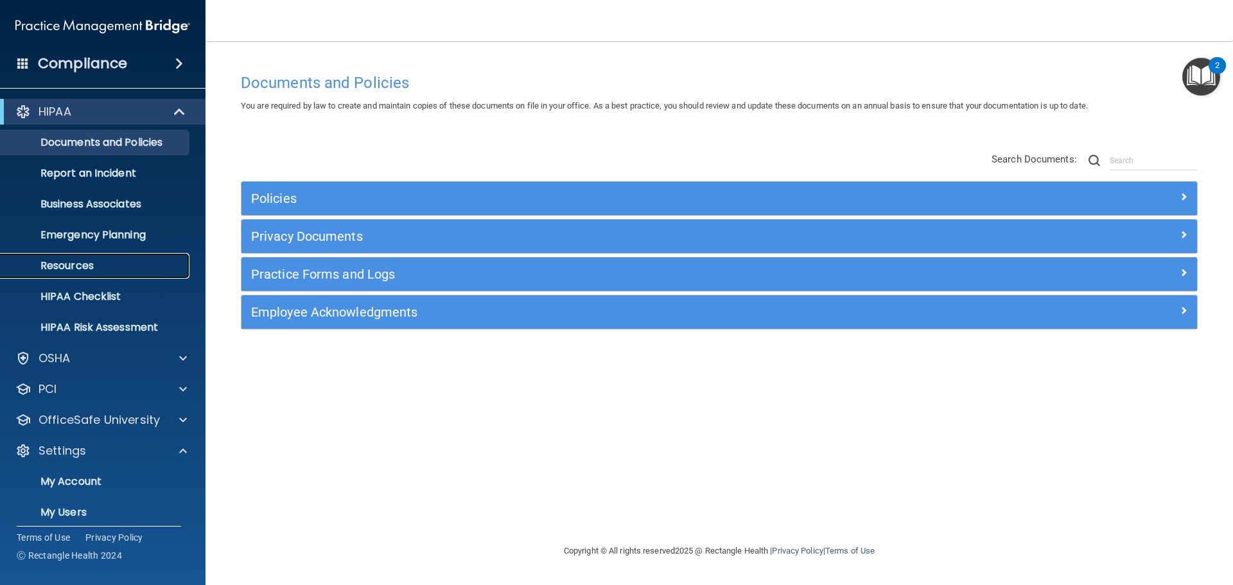
click at [49, 264] on p "Resources" at bounding box center [95, 265] width 175 height 13
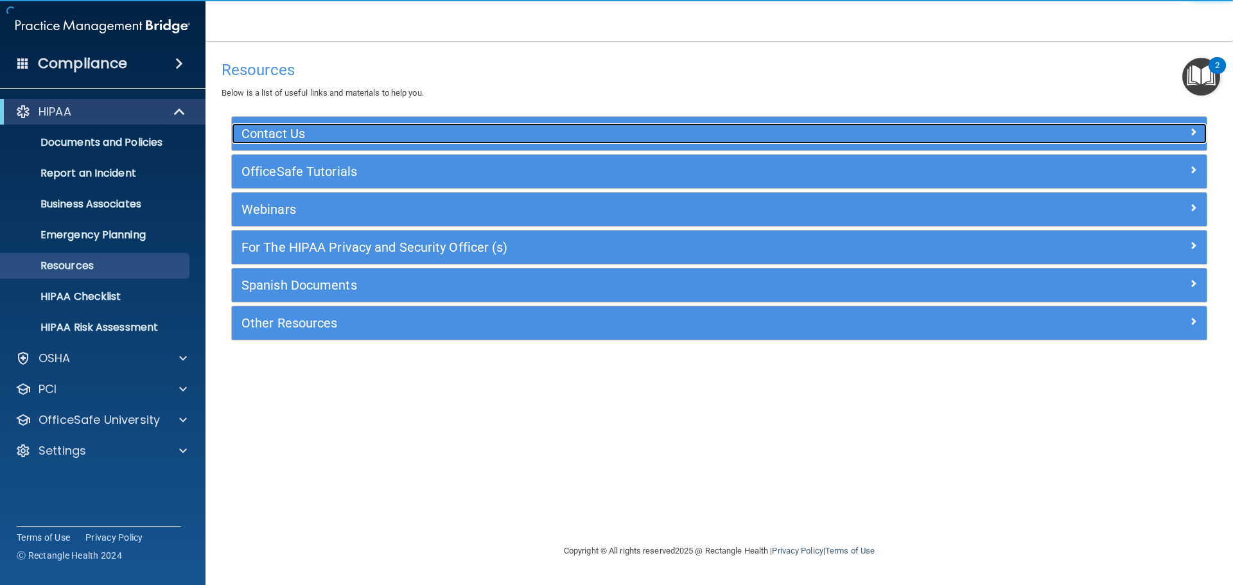
click at [315, 130] on h5 "Contact Us" at bounding box center [597, 133] width 712 height 14
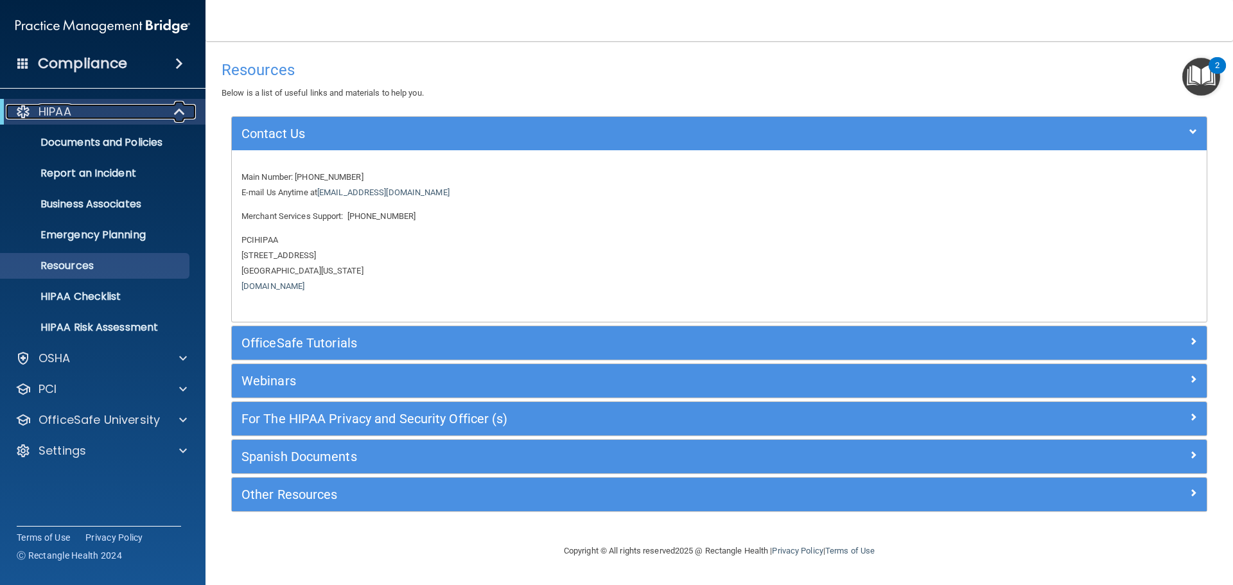
click at [71, 110] on p "HIPAA" at bounding box center [55, 111] width 33 height 15
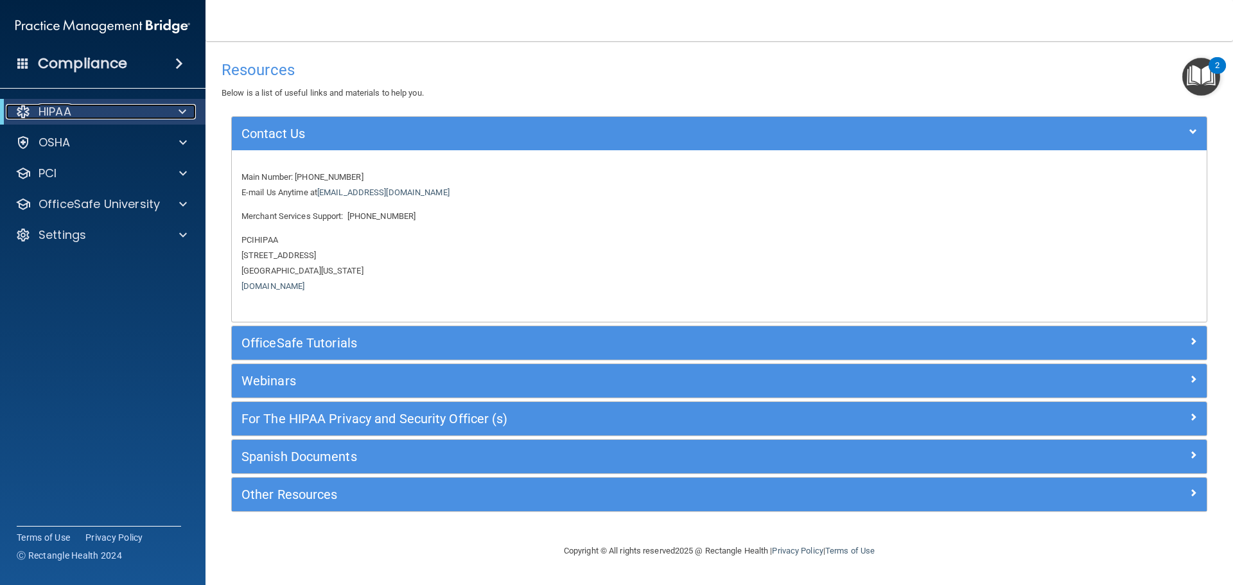
click at [78, 116] on div "HIPAA" at bounding box center [85, 111] width 159 height 15
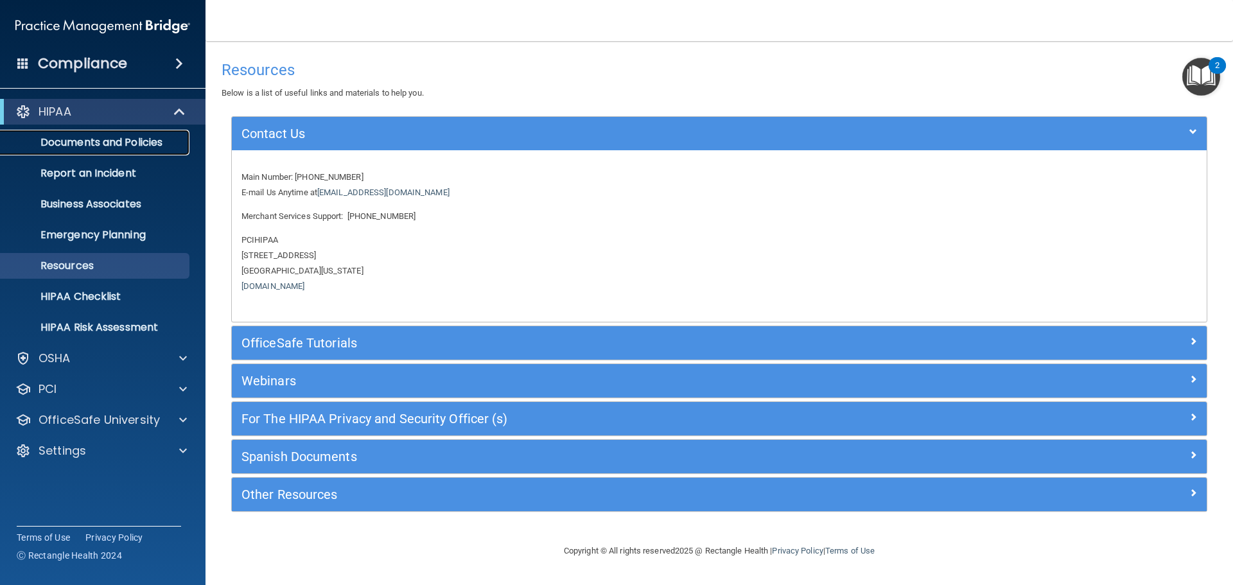
click at [91, 138] on p "Documents and Policies" at bounding box center [95, 142] width 175 height 13
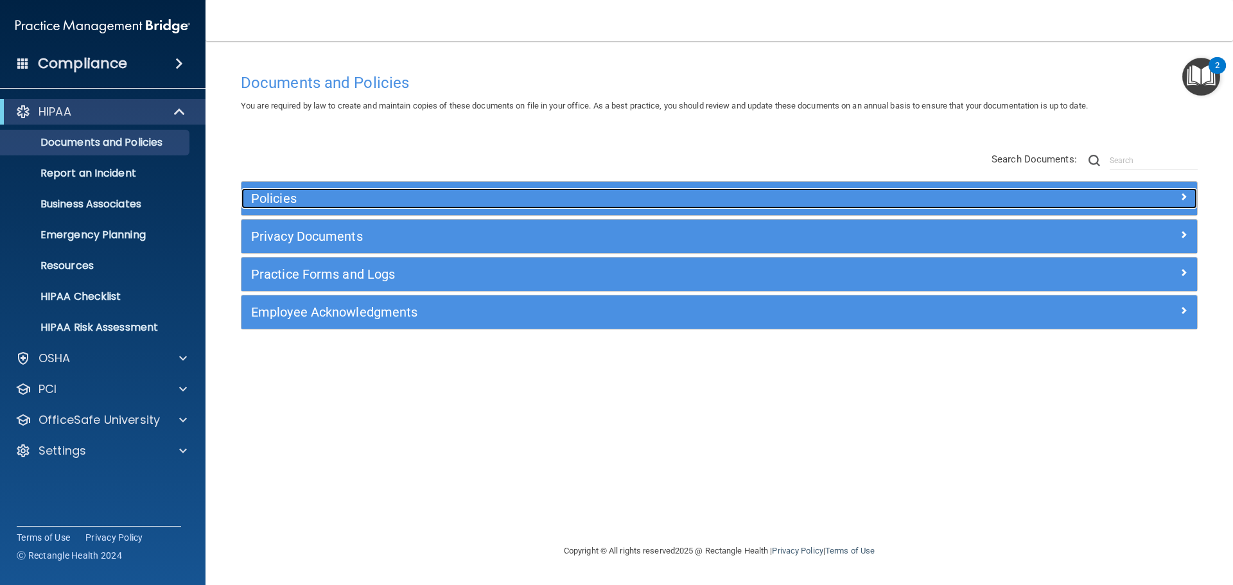
drag, startPoint x: 271, startPoint y: 201, endPoint x: 286, endPoint y: 211, distance: 18.5
click at [273, 201] on h5 "Policies" at bounding box center [599, 198] width 697 height 14
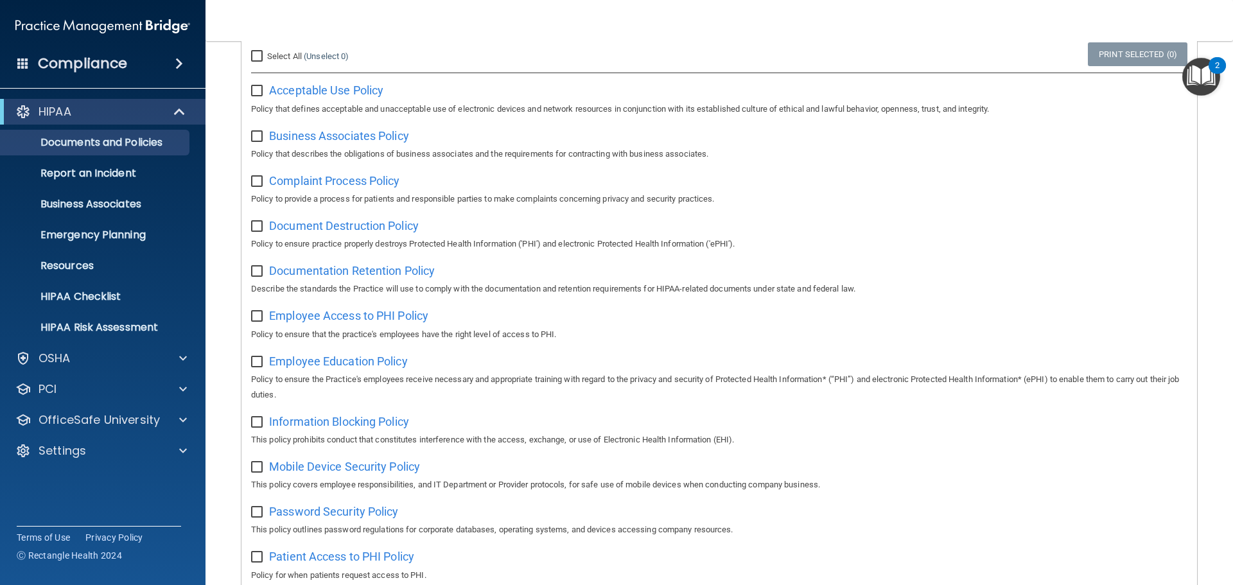
scroll to position [64, 0]
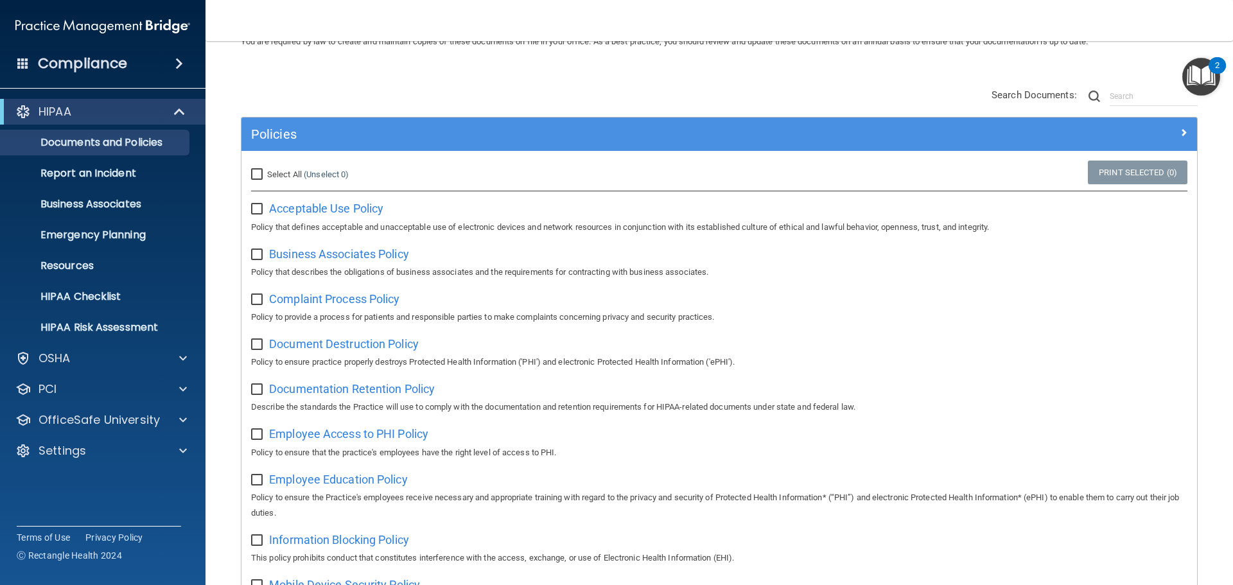
drag, startPoint x: 258, startPoint y: 174, endPoint x: 262, endPoint y: 181, distance: 8.0
click at [259, 175] on input "Select All (Unselect 0) Unselect All" at bounding box center [258, 175] width 15 height 10
checkbox input "true"
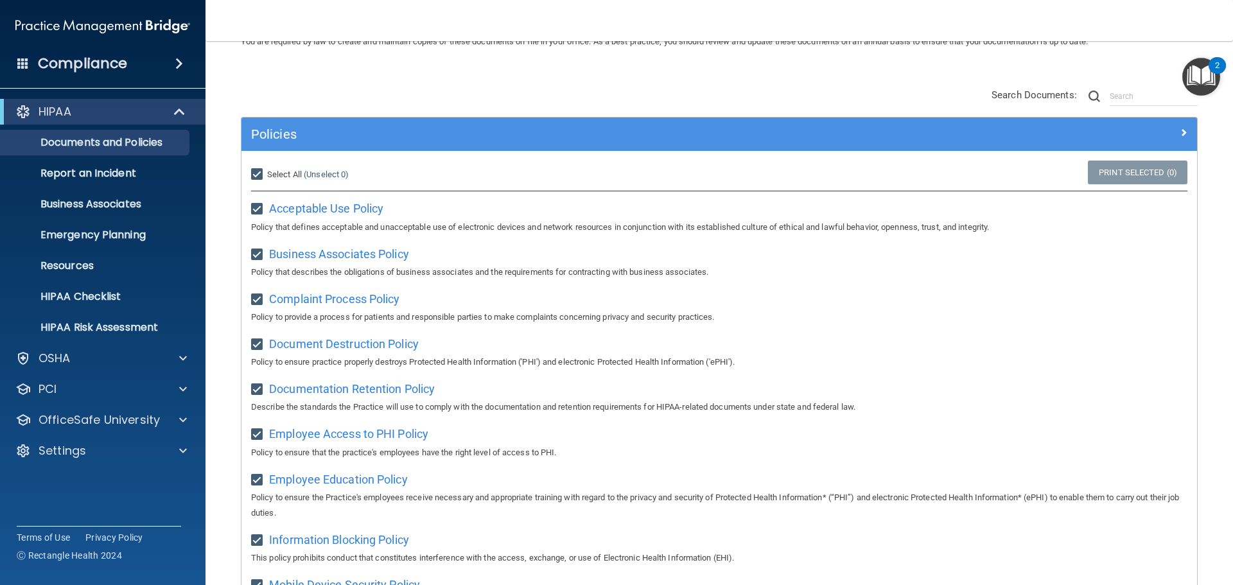
checkbox input "true"
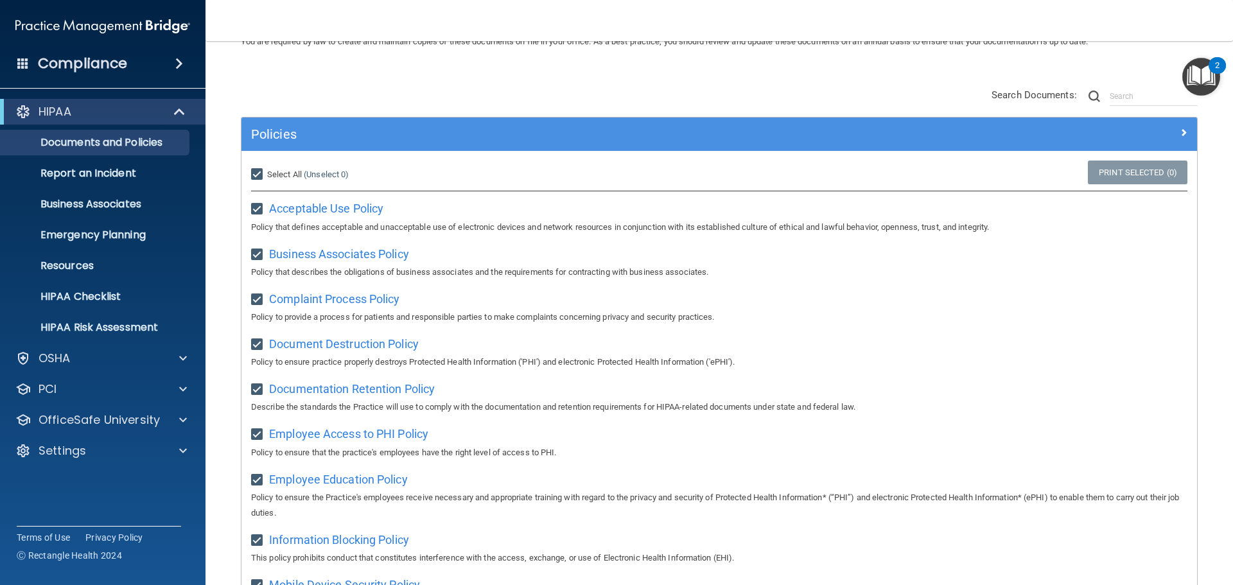
checkbox input "true"
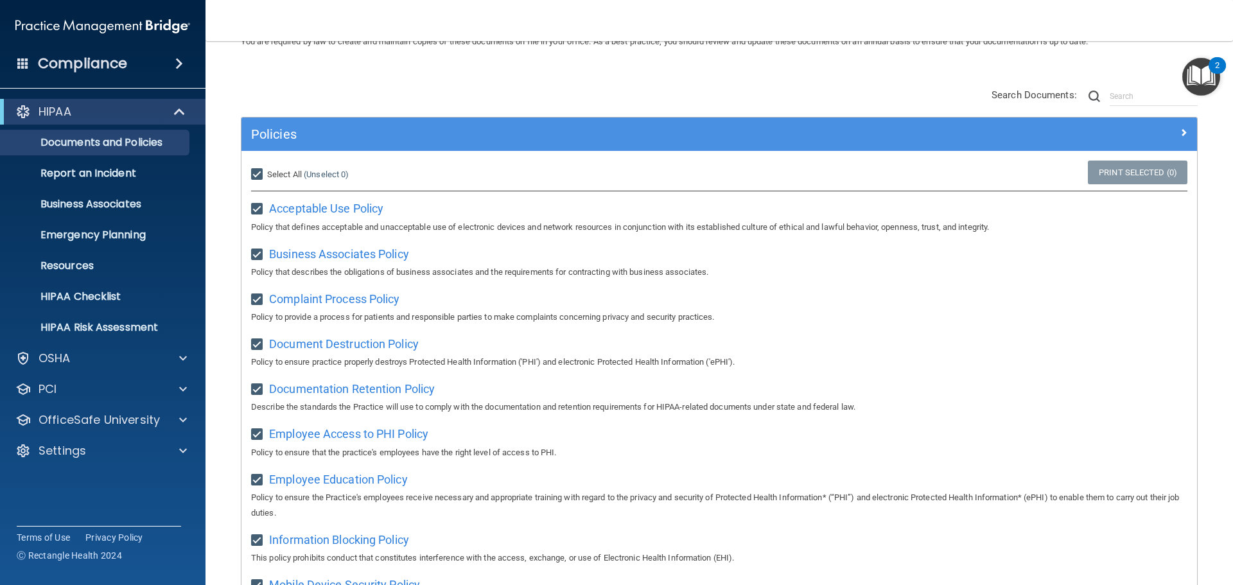
checkbox input "true"
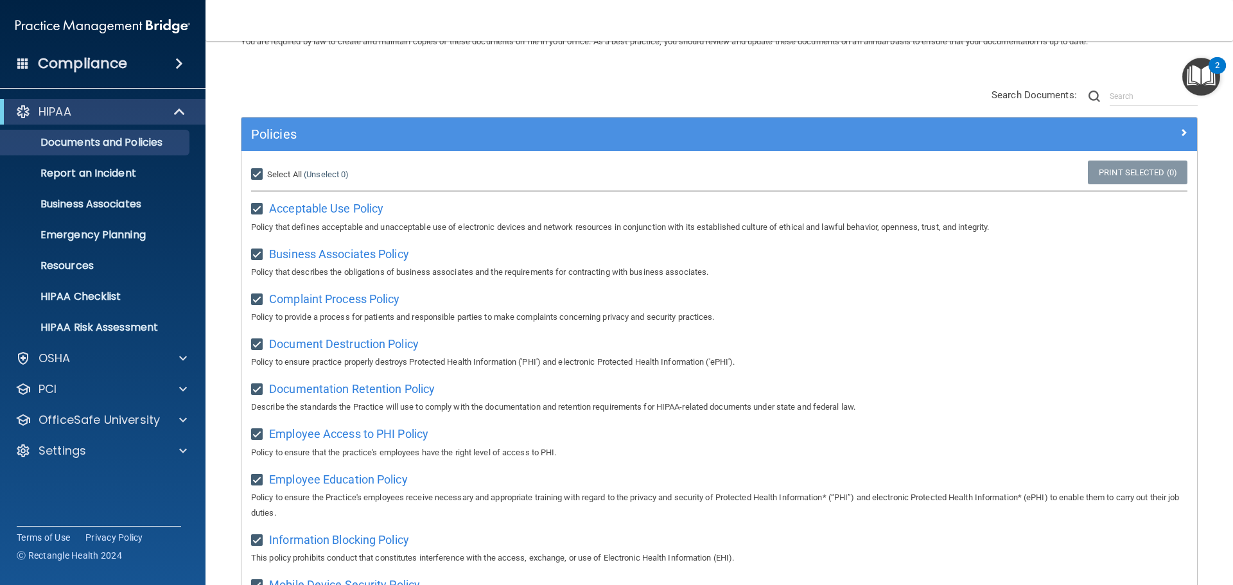
checkbox input "true"
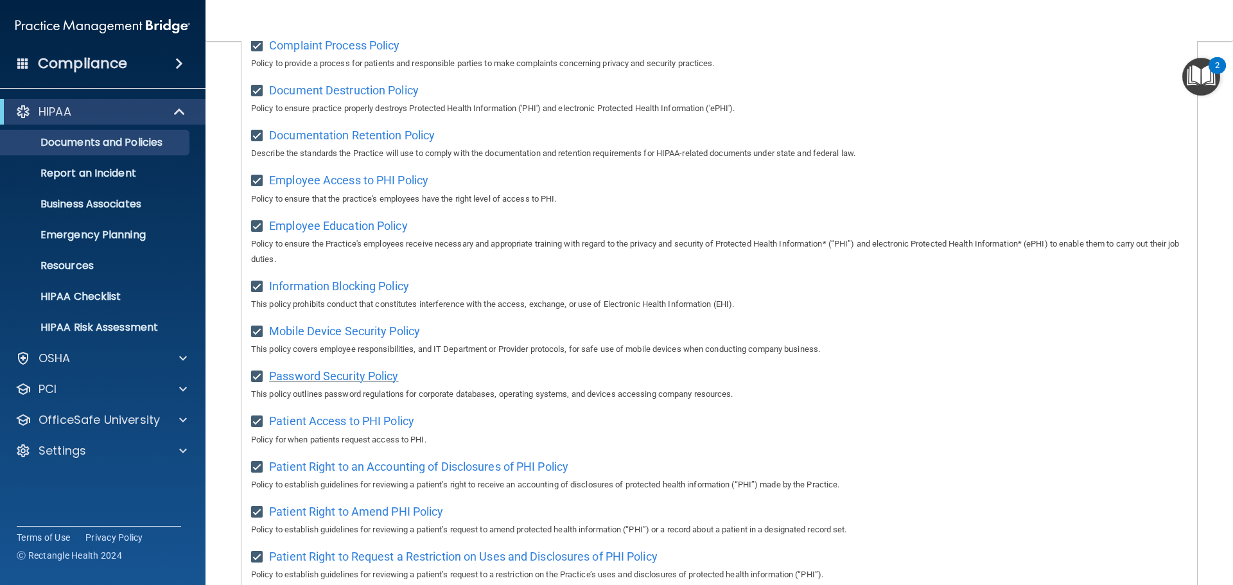
scroll to position [321, 0]
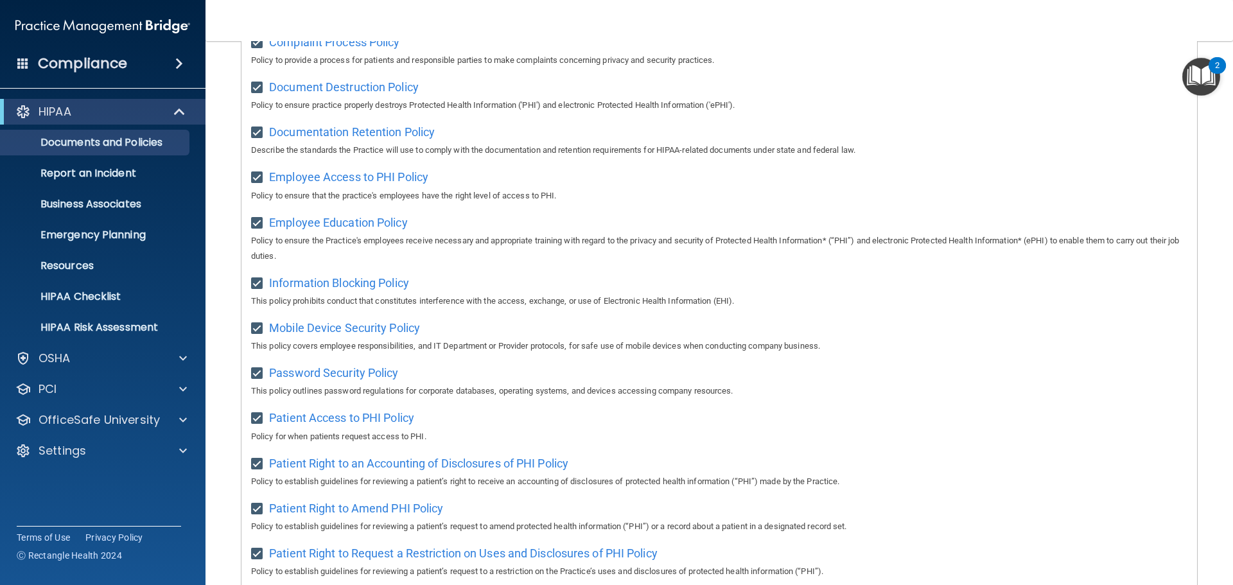
drag, startPoint x: 256, startPoint y: 332, endPoint x: 263, endPoint y: 333, distance: 7.8
click at [256, 332] on input "checkbox" at bounding box center [258, 329] width 15 height 10
checkbox input "false"
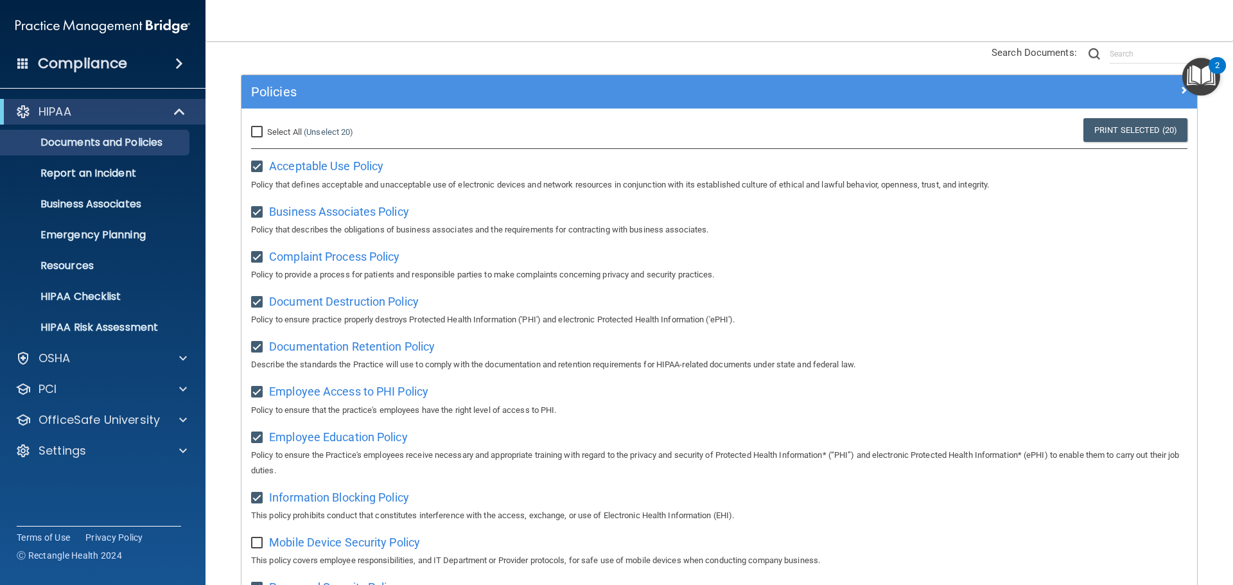
scroll to position [88, 0]
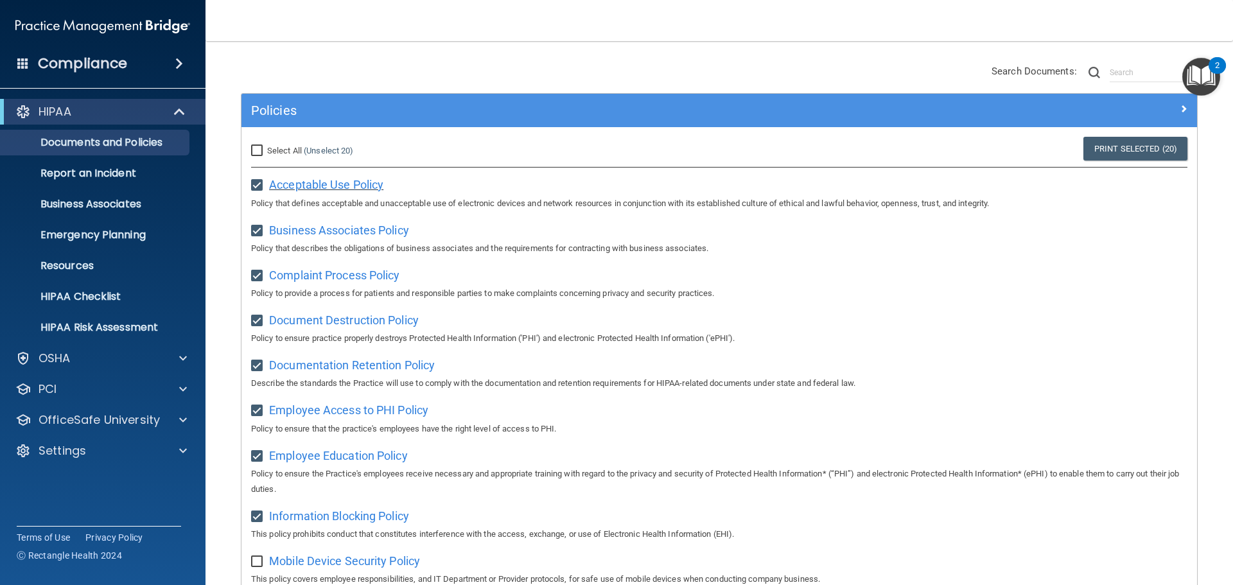
click at [314, 187] on span "Acceptable Use Policy" at bounding box center [326, 184] width 114 height 13
click at [1091, 145] on link "Print Selected (20)" at bounding box center [1135, 149] width 104 height 24
click at [1124, 144] on link "Print Selected (20)" at bounding box center [1135, 149] width 104 height 24
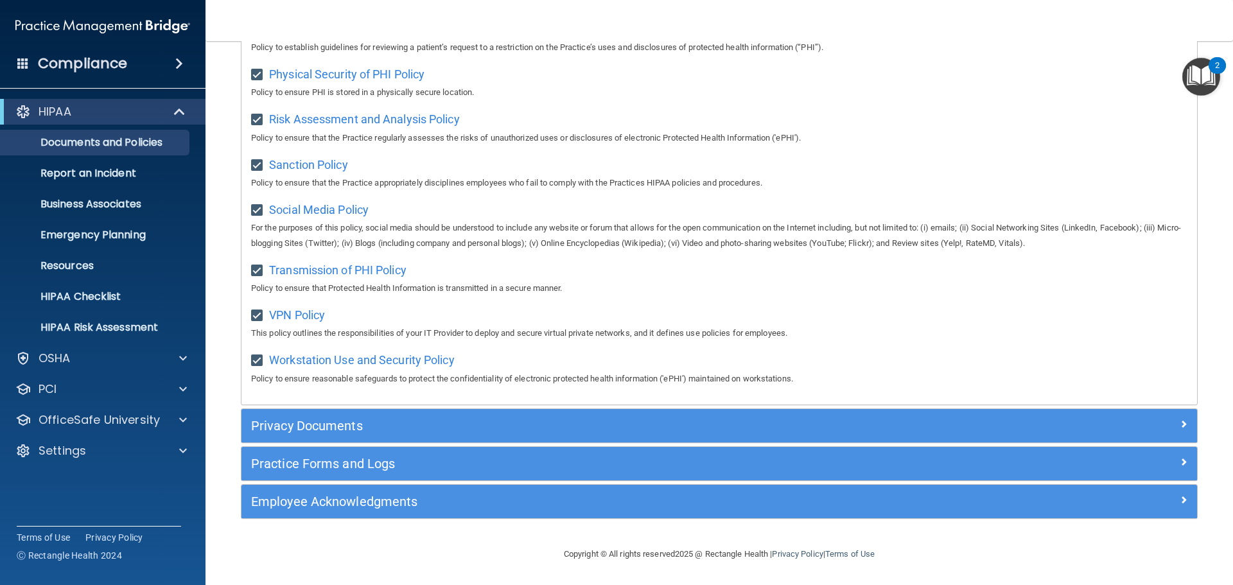
scroll to position [858, 0]
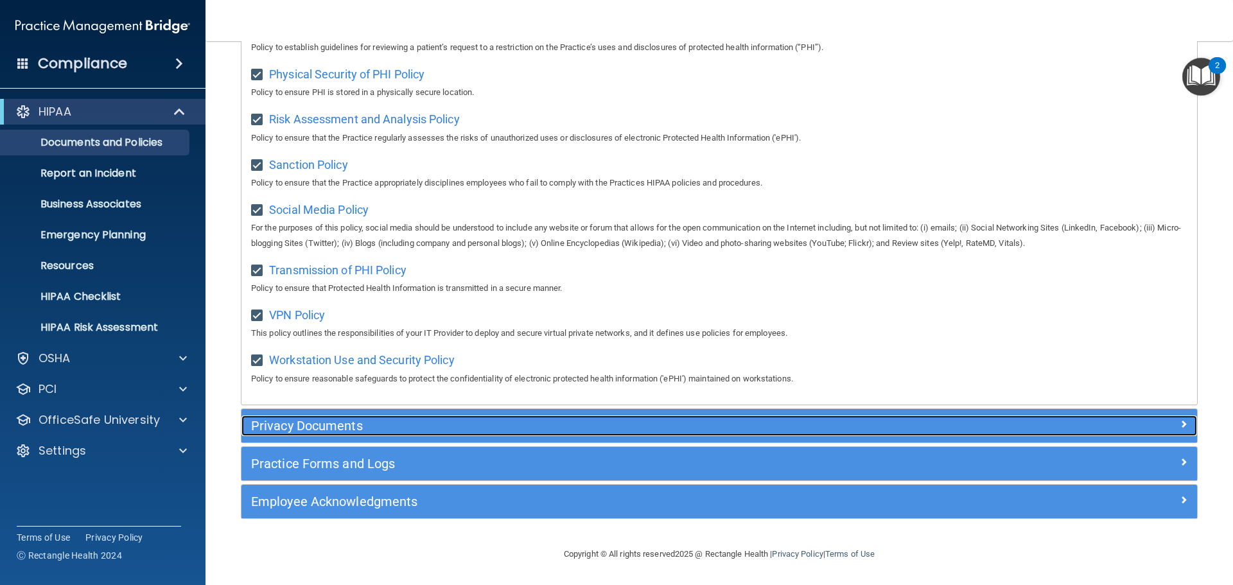
click at [308, 426] on h5 "Privacy Documents" at bounding box center [599, 426] width 697 height 14
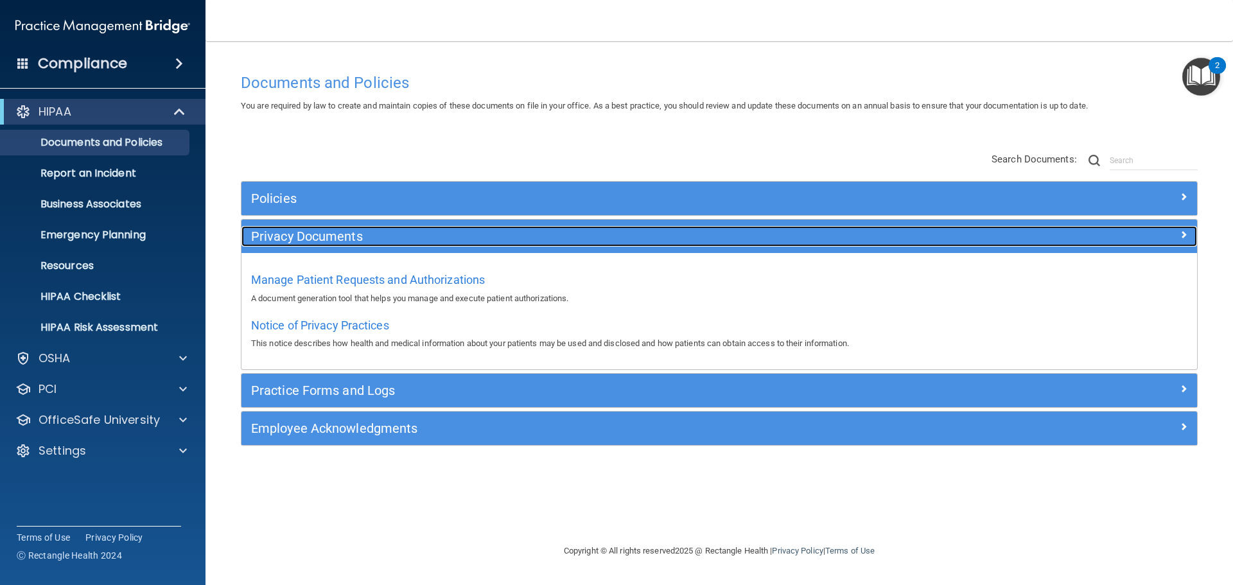
scroll to position [0, 0]
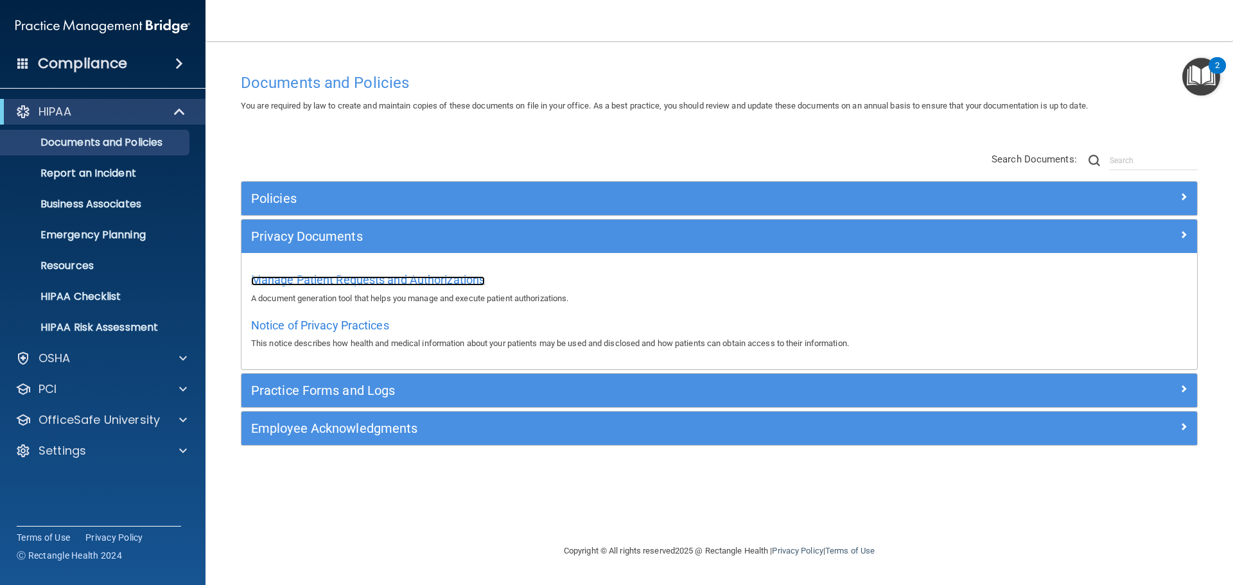
click at [325, 281] on span "Manage Patient Requests and Authorizations" at bounding box center [368, 279] width 234 height 13
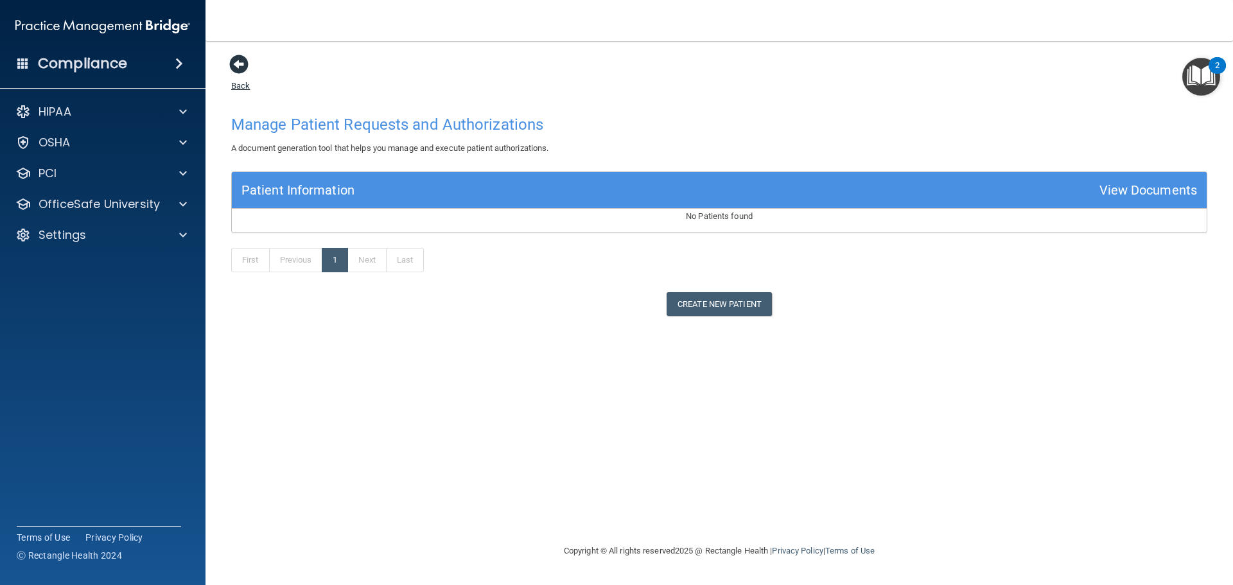
click at [235, 65] on span at bounding box center [238, 64] width 19 height 19
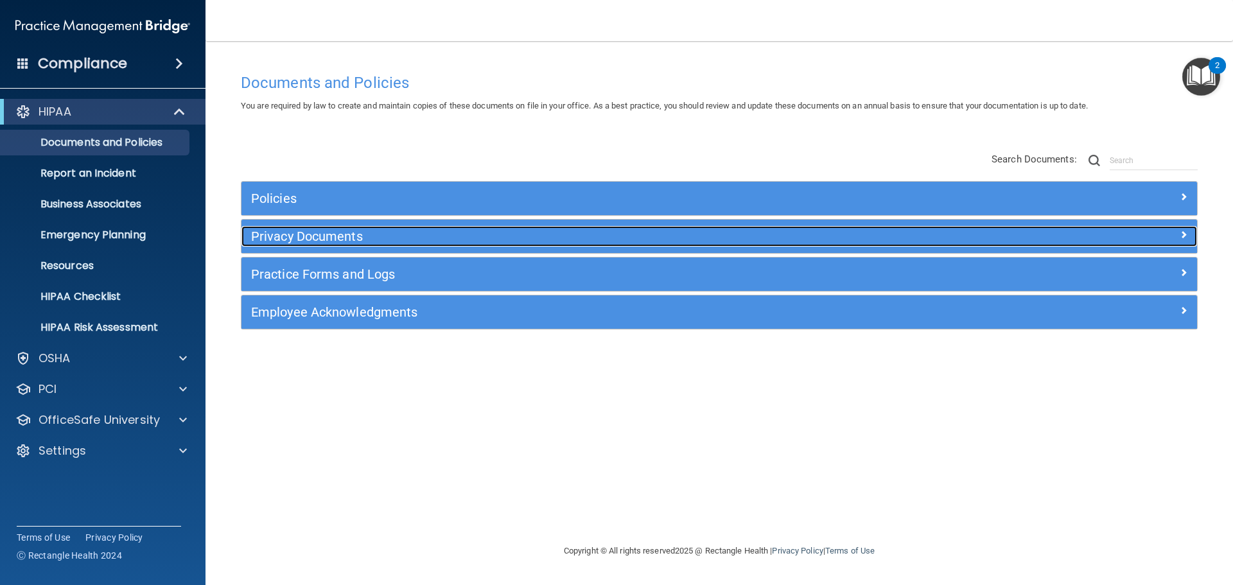
click at [279, 232] on h5 "Privacy Documents" at bounding box center [599, 236] width 697 height 14
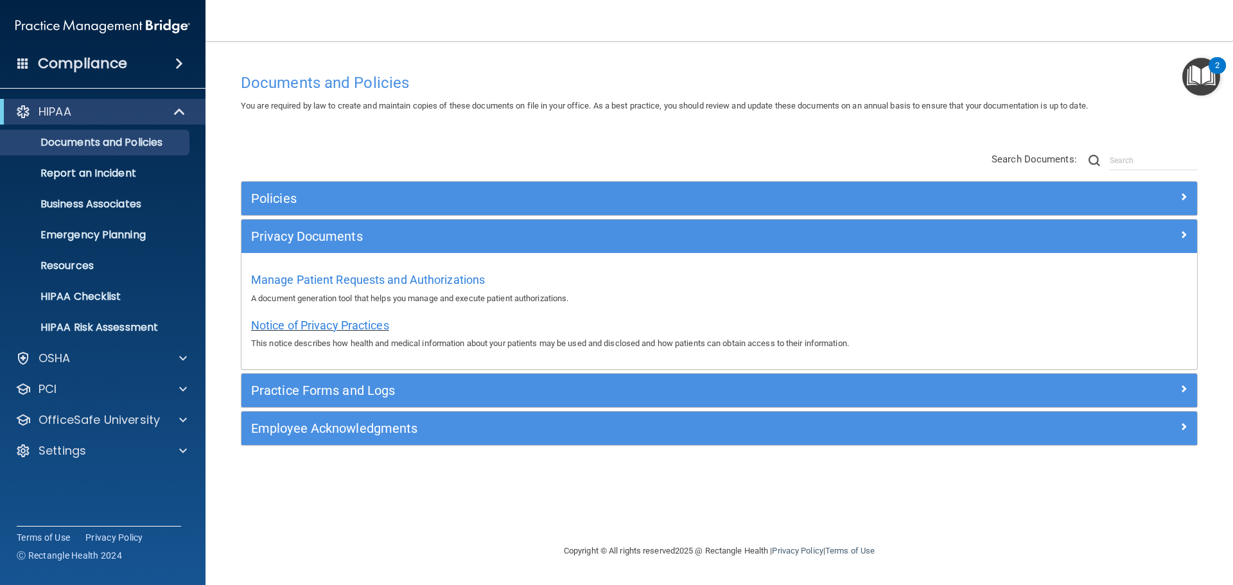
click at [353, 324] on span "Notice of Privacy Practices" at bounding box center [320, 324] width 138 height 13
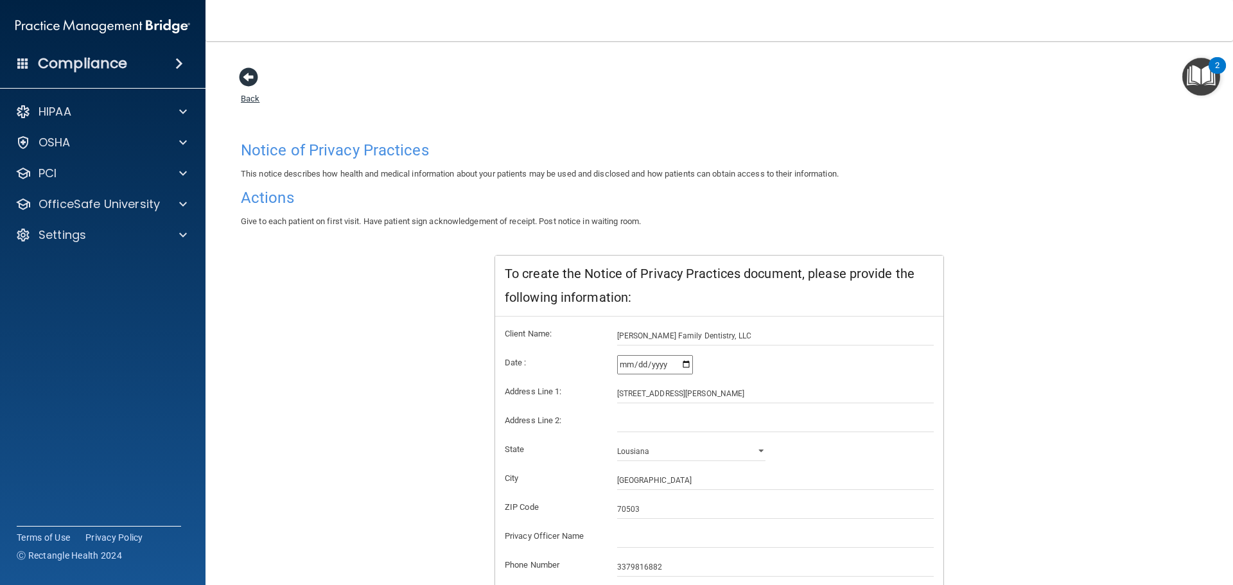
click at [252, 76] on span at bounding box center [248, 76] width 19 height 19
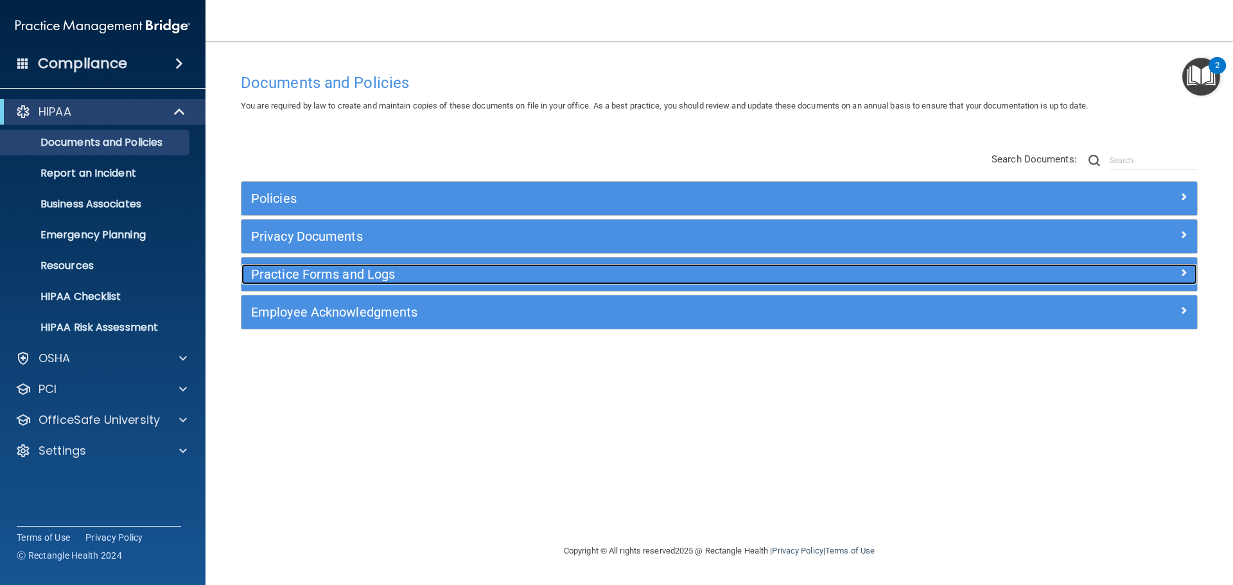
click at [340, 274] on h5 "Practice Forms and Logs" at bounding box center [599, 274] width 697 height 14
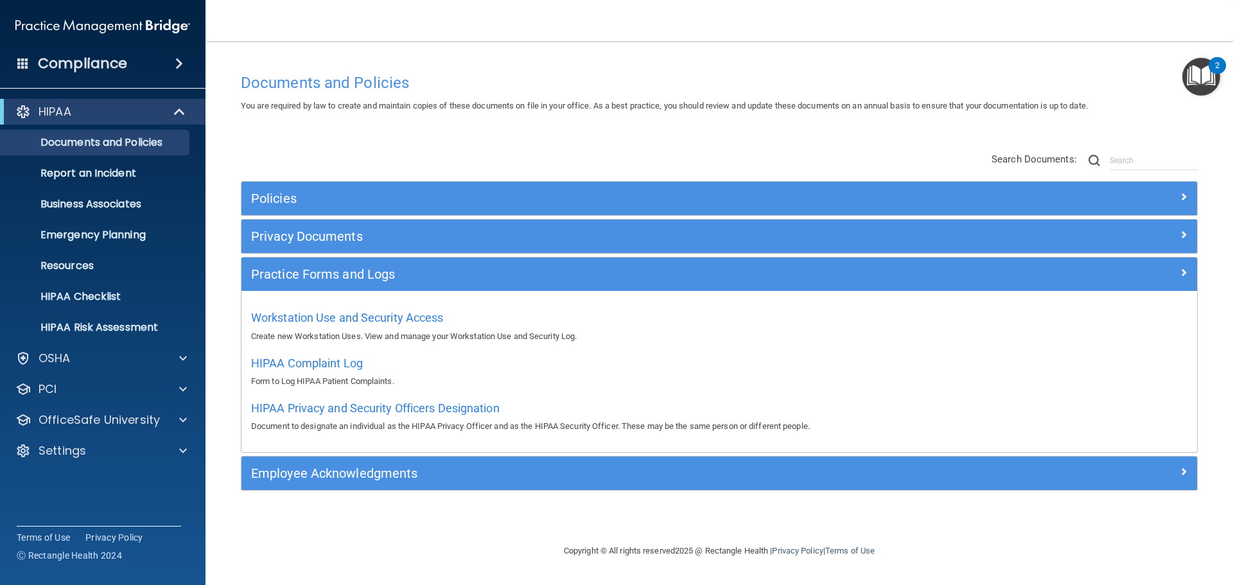
click at [408, 157] on div "Policies Select All (Unselect 0) Unselect All Print Selected (0) Acceptable Use…" at bounding box center [719, 322] width 976 height 366
click at [462, 147] on div "Policies Select All (Unselect 0) Unselect All Print Selected (0) Acceptable Use…" at bounding box center [719, 322] width 976 height 366
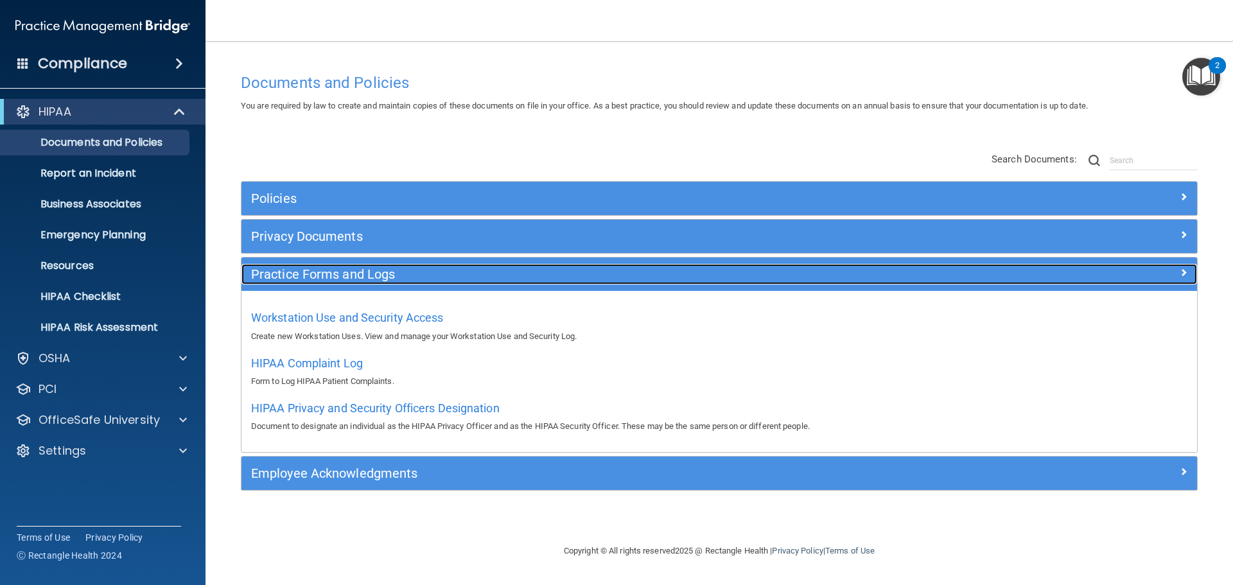
click at [298, 279] on h5 "Practice Forms and Logs" at bounding box center [599, 274] width 697 height 14
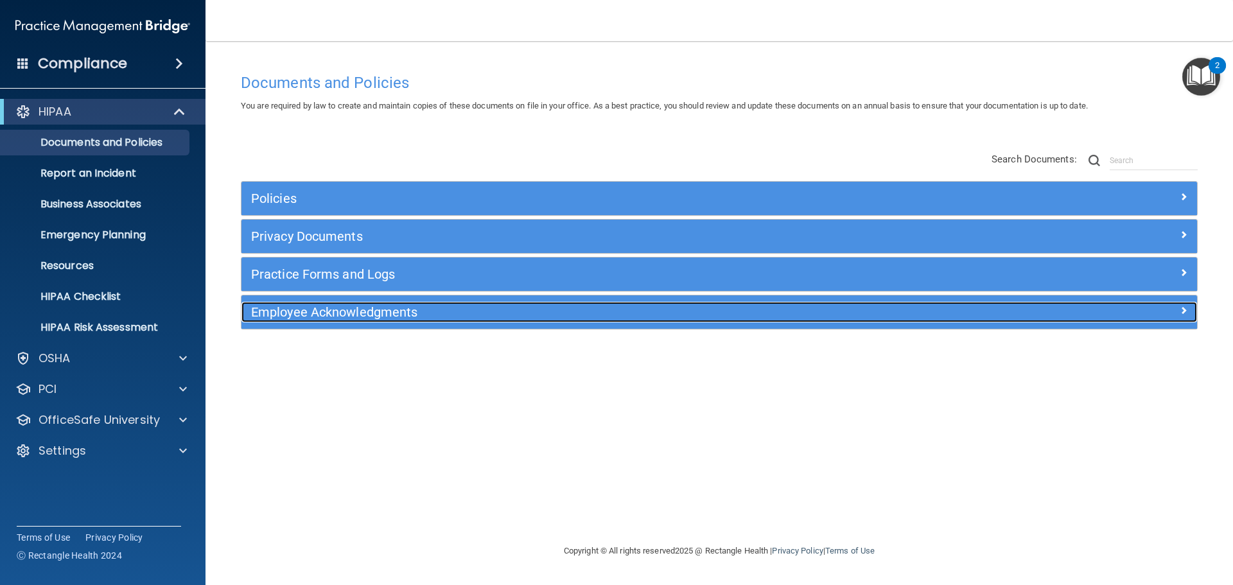
click at [382, 305] on div "Employee Acknowledgments" at bounding box center [599, 312] width 717 height 21
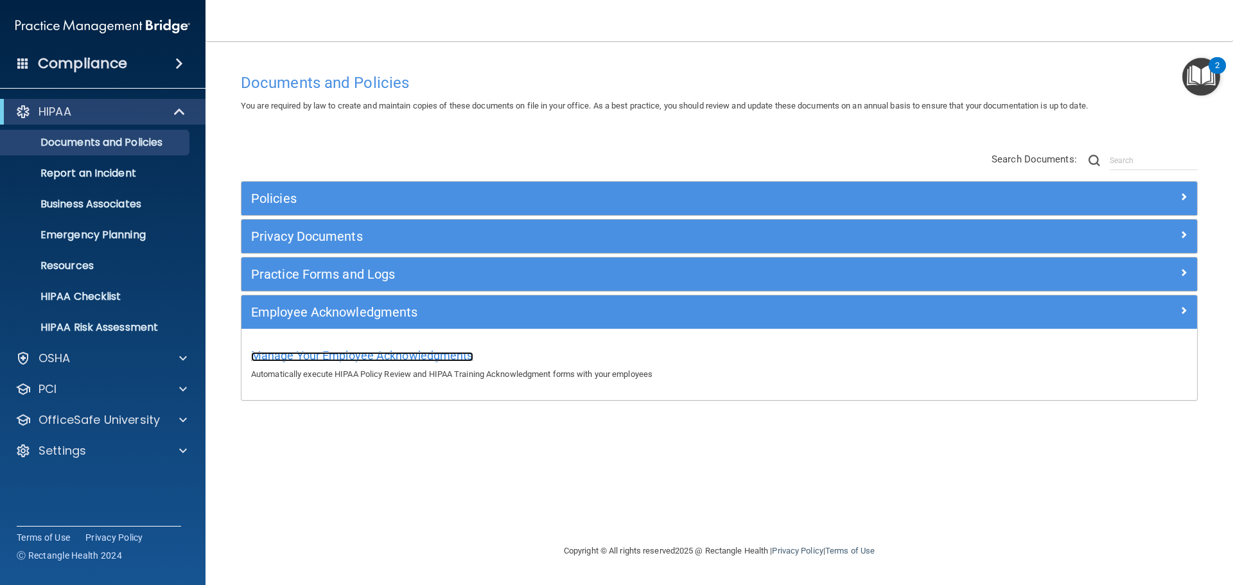
click at [391, 352] on span "Manage Your Employee Acknowledgments" at bounding box center [362, 355] width 222 height 13
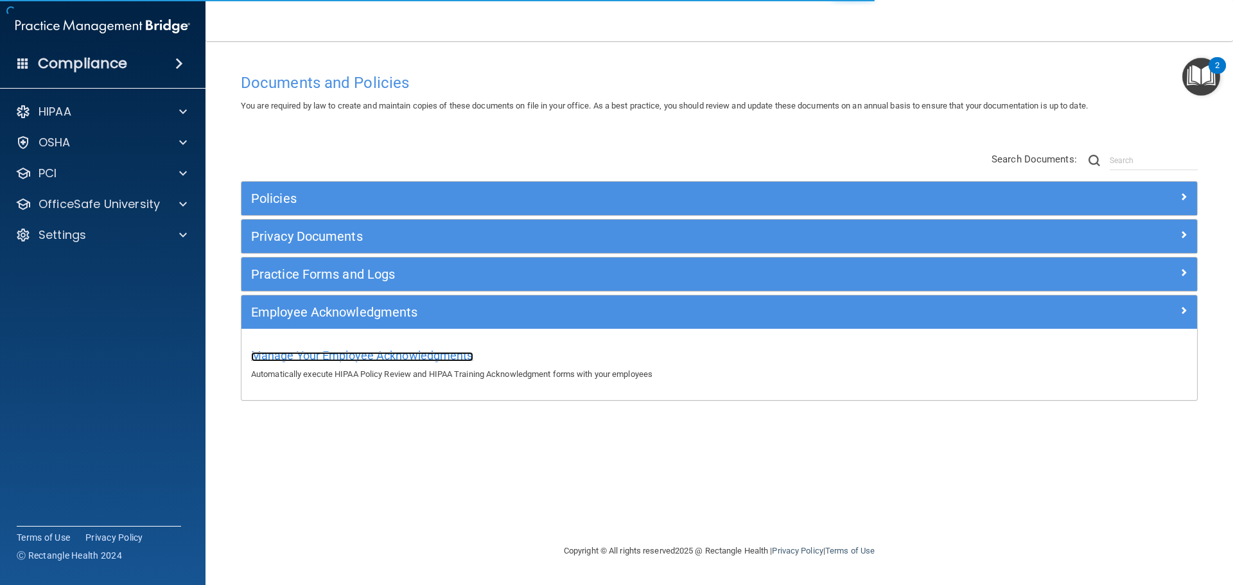
click at [421, 356] on span "Manage Your Employee Acknowledgments" at bounding box center [362, 355] width 222 height 13
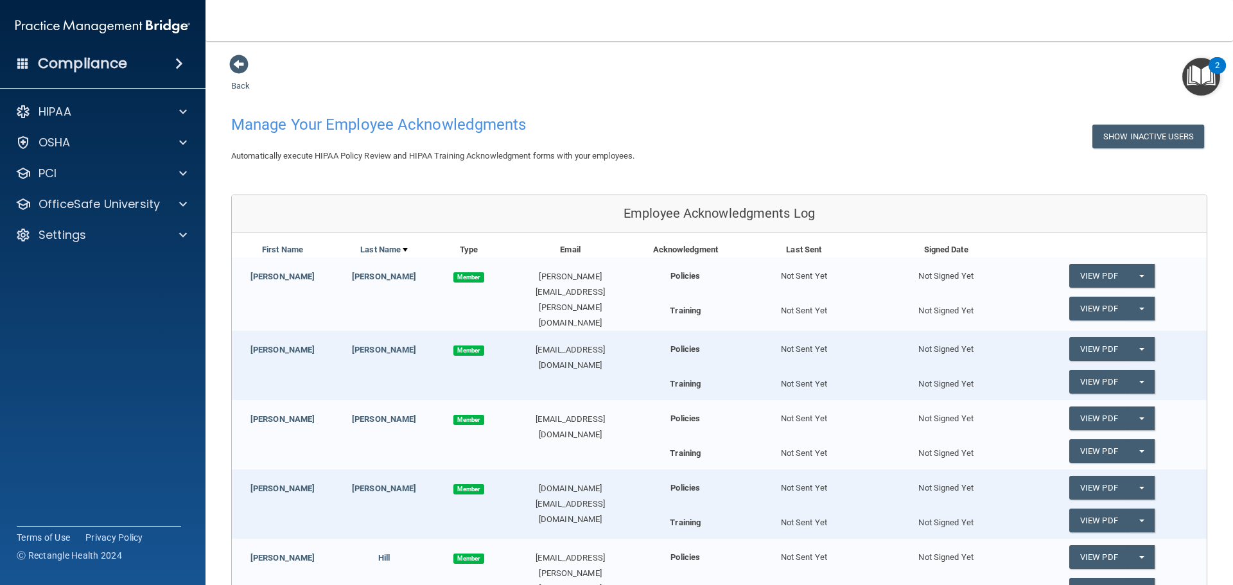
drag, startPoint x: 233, startPoint y: 61, endPoint x: 235, endPoint y: 77, distance: 16.2
click at [239, 69] on span at bounding box center [238, 64] width 19 height 19
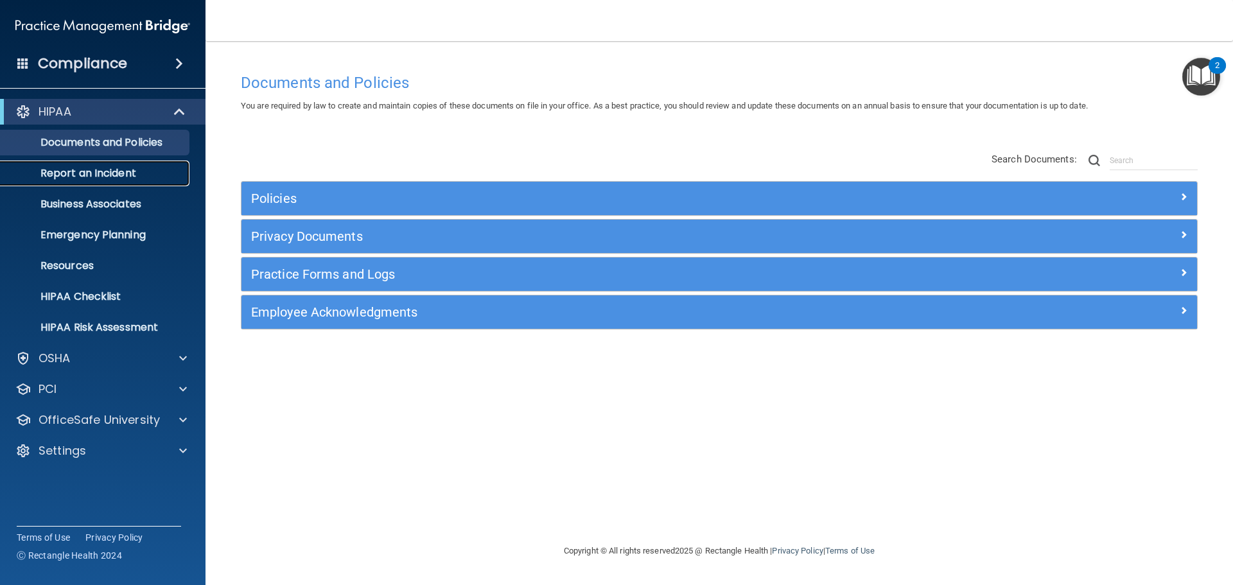
click at [106, 170] on p "Report an Incident" at bounding box center [95, 173] width 175 height 13
click at [103, 204] on p "Business Associates" at bounding box center [95, 204] width 175 height 13
